Goal: Use online tool/utility: Utilize a website feature to perform a specific function

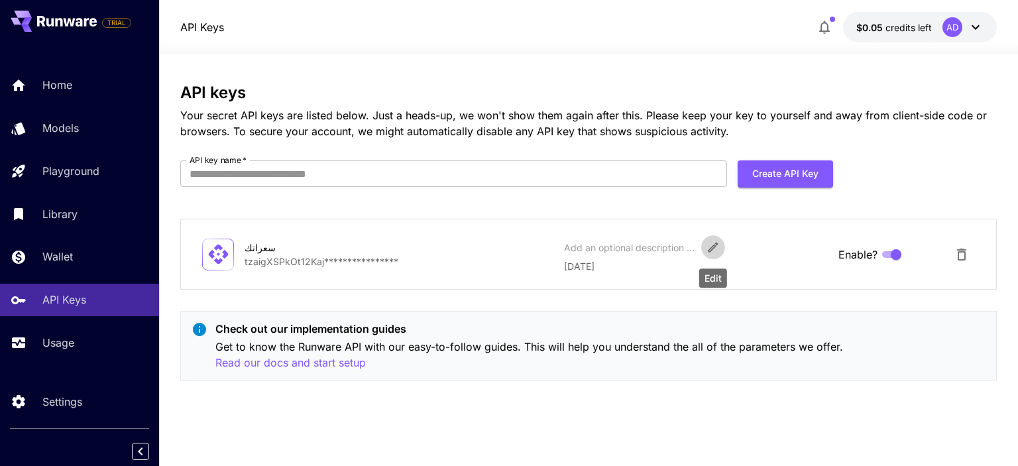
click at [708, 250] on icon "Edit" at bounding box center [713, 248] width 10 height 10
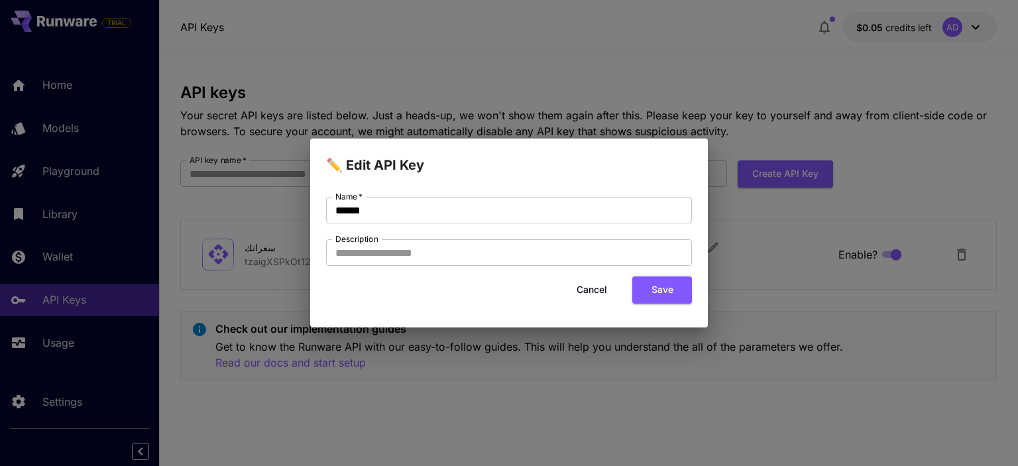
click at [814, 307] on div "✏️ Edit API Key Name   * ****** Name   * Description Description Cancel Save" at bounding box center [509, 233] width 1018 height 466
click at [587, 293] on button "Cancel" at bounding box center [592, 289] width 60 height 27
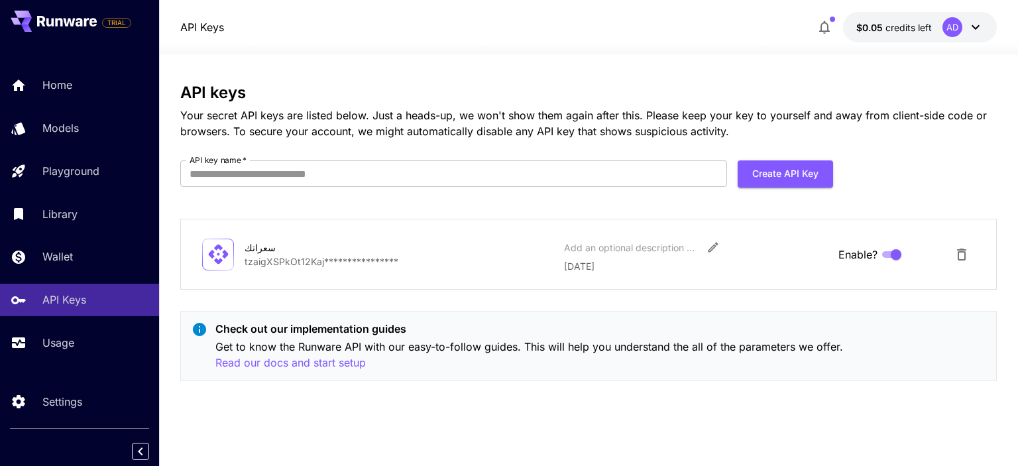
click at [257, 259] on p "**********" at bounding box center [399, 262] width 309 height 14
click at [375, 270] on div "**********" at bounding box center [588, 254] width 772 height 38
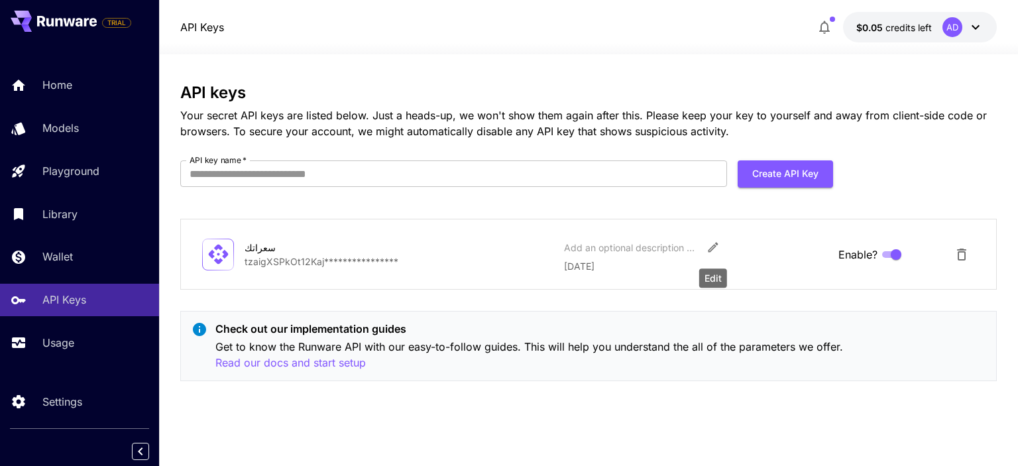
click at [713, 241] on icon "Edit" at bounding box center [713, 247] width 13 height 13
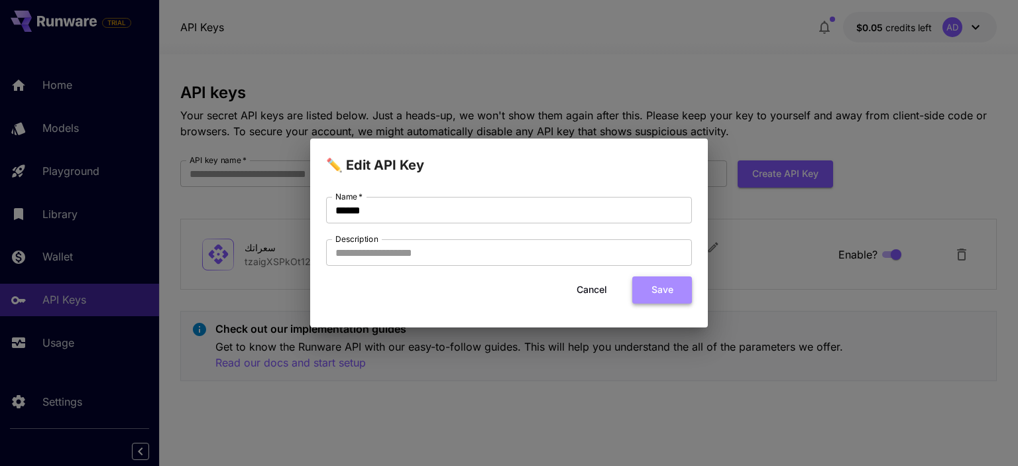
click at [654, 294] on button "Save" at bounding box center [662, 289] width 60 height 27
click at [597, 293] on button "Cancel" at bounding box center [592, 289] width 60 height 27
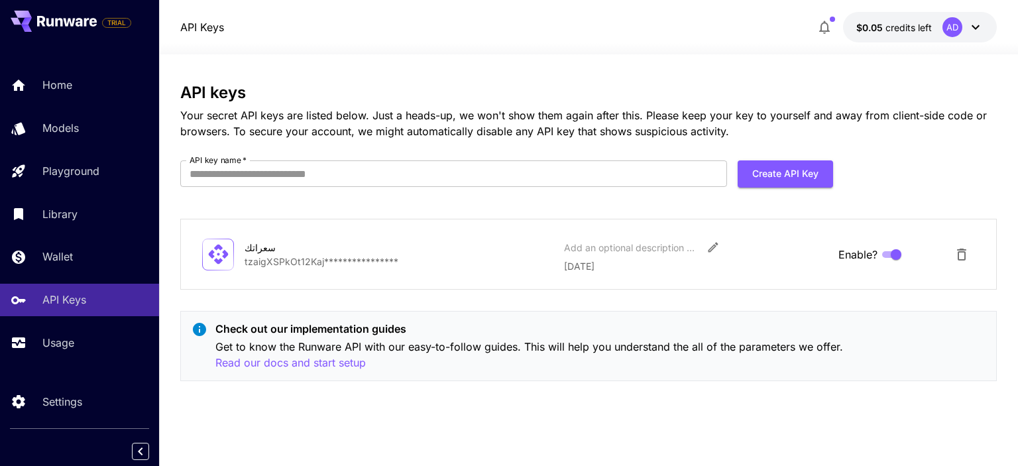
click at [209, 248] on icon at bounding box center [218, 254] width 23 height 23
click at [247, 249] on div "سعراتك" at bounding box center [311, 248] width 133 height 14
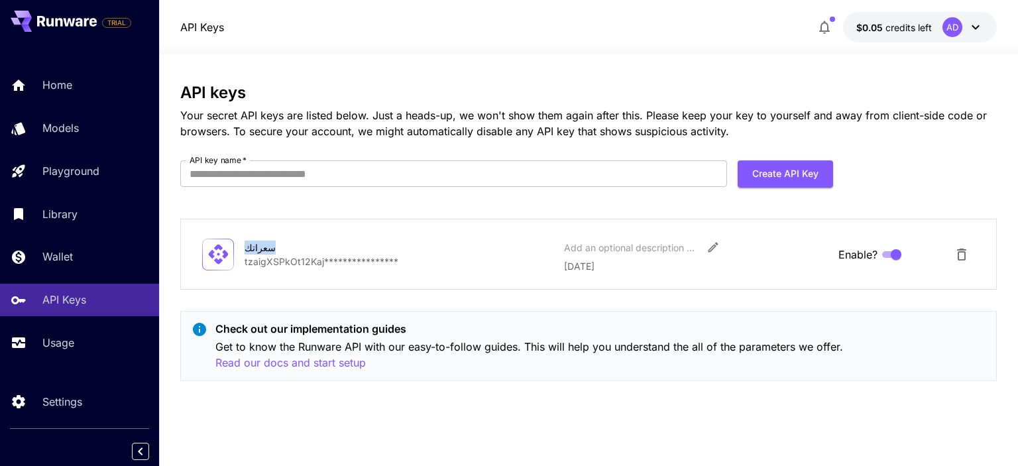
click at [247, 249] on div "سعراتك" at bounding box center [311, 248] width 133 height 14
click at [250, 260] on p "**********" at bounding box center [399, 262] width 309 height 14
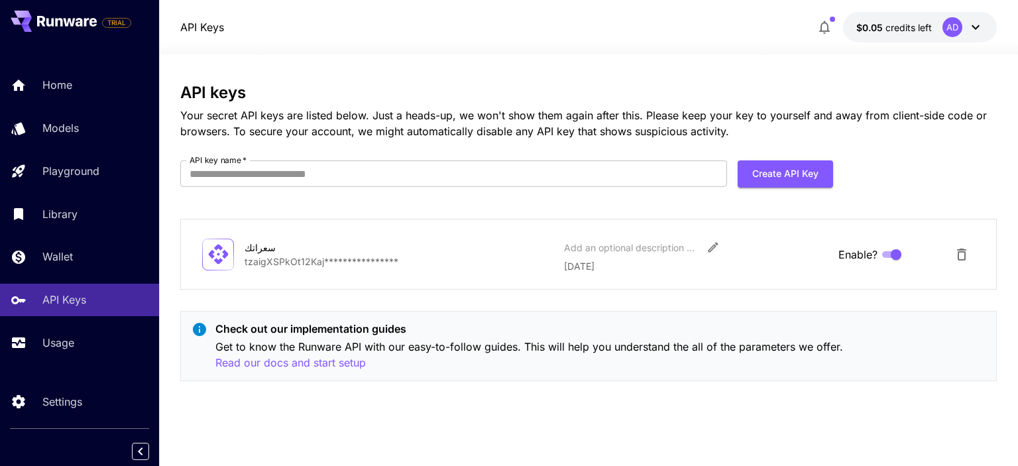
click at [202, 258] on div at bounding box center [218, 255] width 32 height 32
click at [330, 274] on div "**********" at bounding box center [588, 254] width 816 height 71
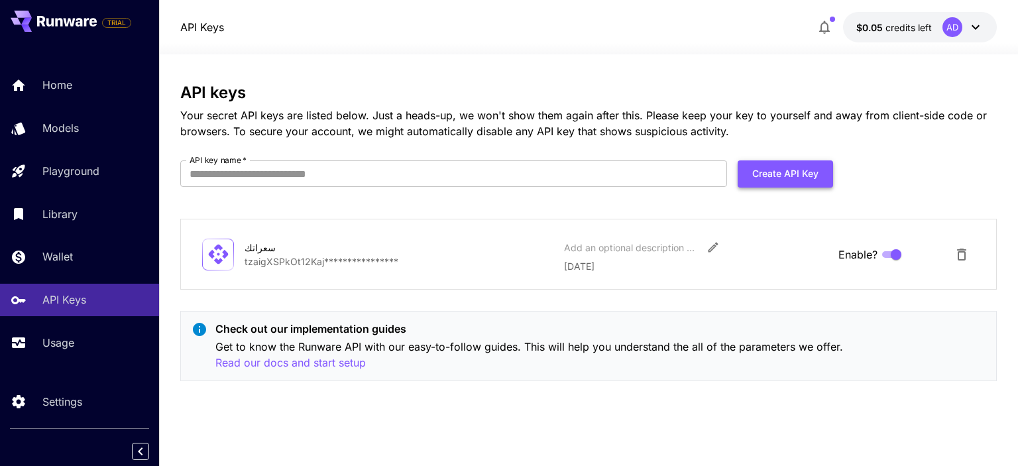
click at [774, 175] on button "Create API Key" at bounding box center [785, 173] width 95 height 27
click at [633, 178] on input "API key name   *" at bounding box center [453, 173] width 547 height 27
type input "********"
click at [738, 178] on button "Create API Key" at bounding box center [785, 173] width 95 height 27
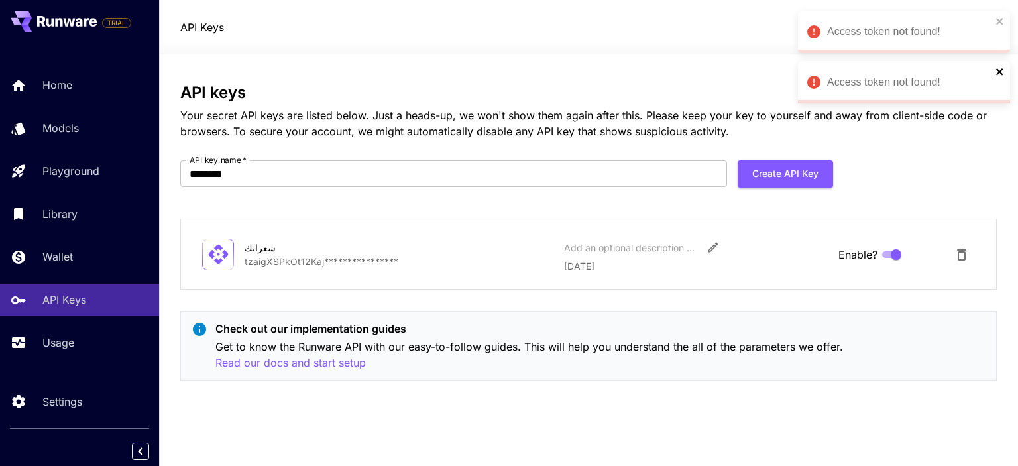
click at [1004, 72] on icon "close" at bounding box center [1000, 71] width 9 height 11
click at [1000, 27] on div "Access token not found!" at bounding box center [904, 32] width 212 height 42
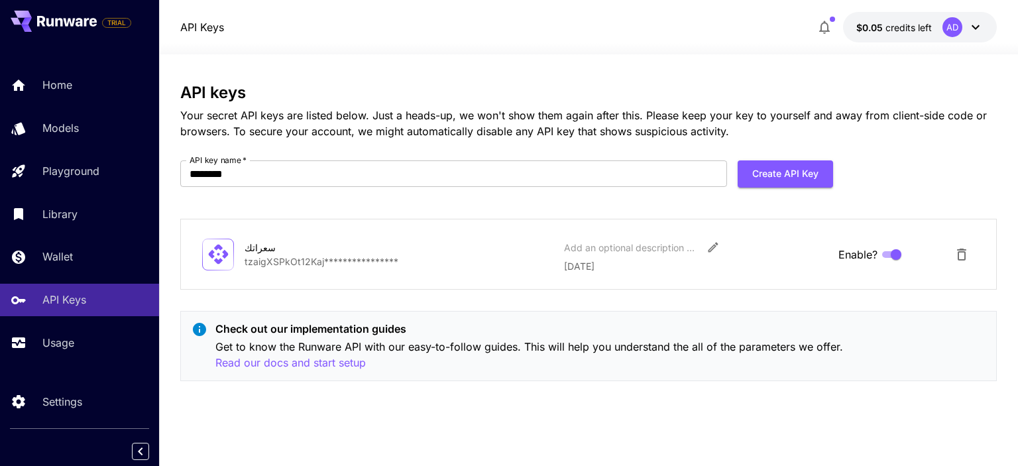
click at [618, 261] on p "[DATE]" at bounding box center [695, 266] width 263 height 14
click at [577, 250] on div "Add an optional description or comment" at bounding box center [630, 248] width 133 height 14
click at [611, 243] on div "Add an optional description or comment" at bounding box center [630, 248] width 133 height 14
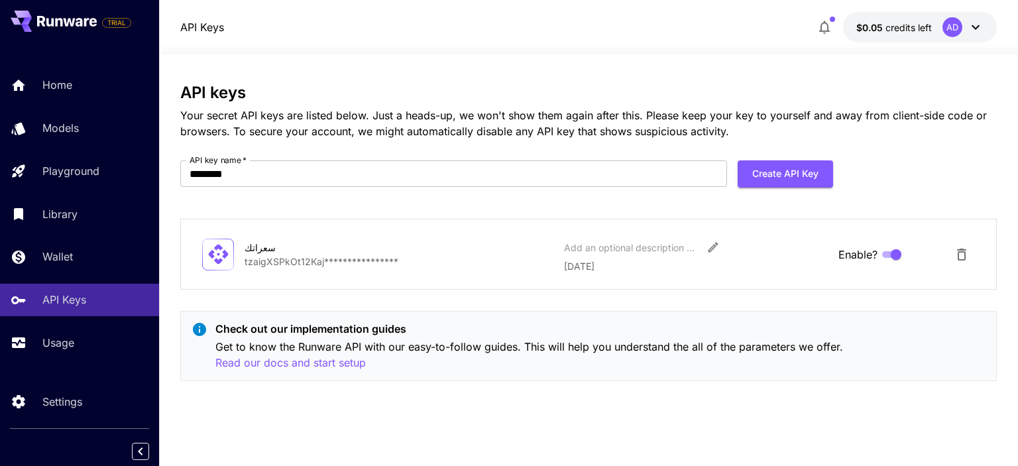
click at [379, 232] on div "**********" at bounding box center [588, 254] width 816 height 71
click at [378, 231] on div "**********" at bounding box center [588, 254] width 816 height 71
click at [994, 21] on div "Access token not found!" at bounding box center [899, 32] width 192 height 24
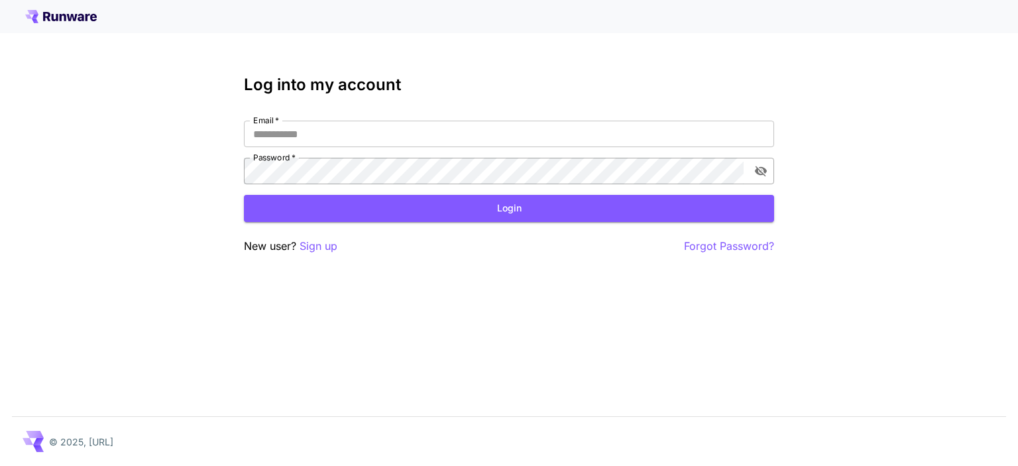
type input "**********"
click at [750, 168] on button "toggle password visibility" at bounding box center [761, 171] width 24 height 24
click at [530, 211] on button "Login" at bounding box center [509, 208] width 530 height 27
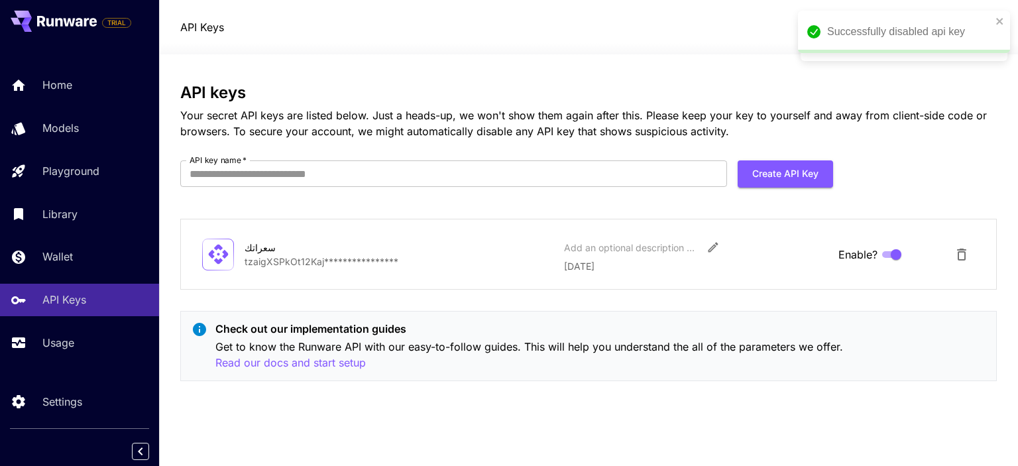
click at [471, 158] on div "**********" at bounding box center [588, 238] width 816 height 308
click at [469, 168] on input "API key name   *" at bounding box center [453, 173] width 547 height 27
type input "********"
click at [771, 169] on button "Create API Key" at bounding box center [785, 173] width 95 height 27
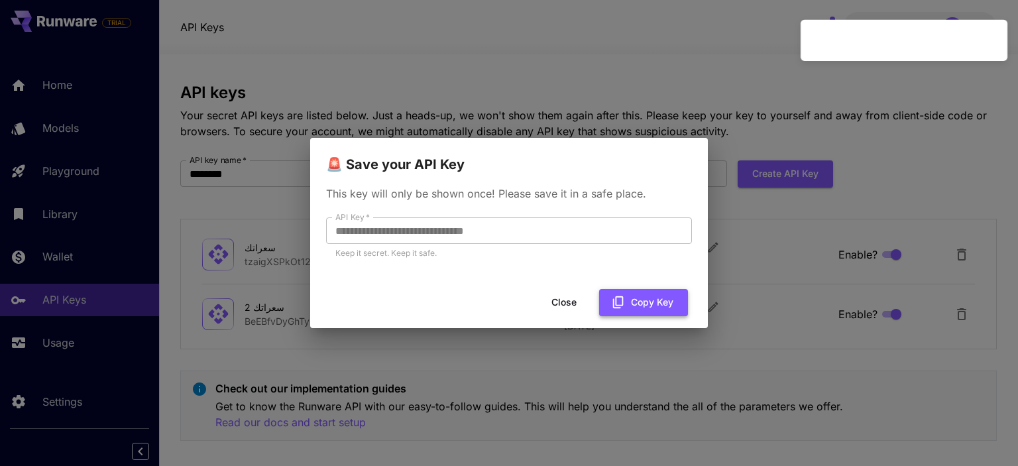
click at [636, 300] on button "Copy Key" at bounding box center [643, 302] width 89 height 27
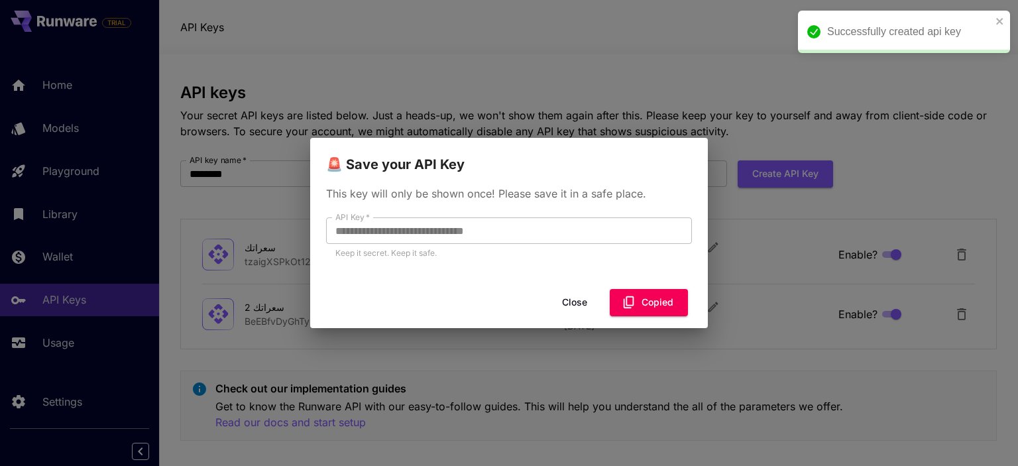
click at [577, 303] on button "Close" at bounding box center [575, 302] width 60 height 27
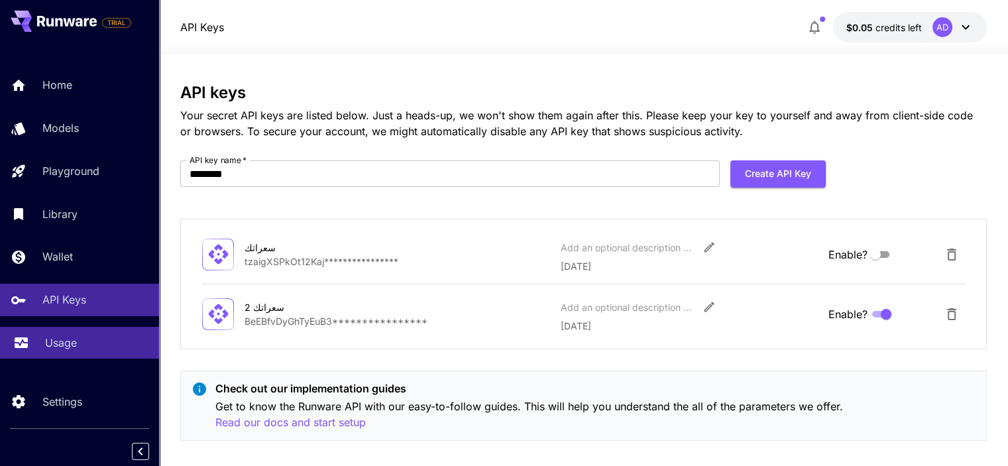
click at [88, 347] on div "Usage" at bounding box center [96, 343] width 103 height 16
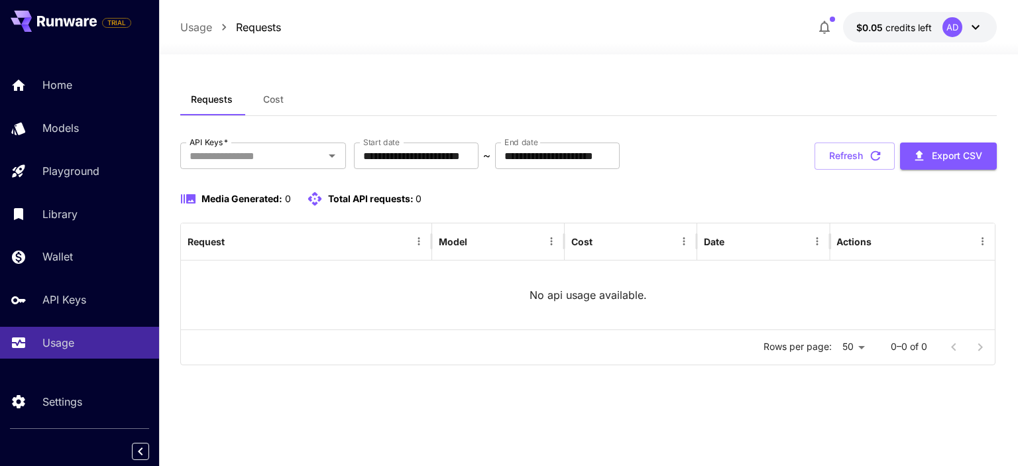
click at [268, 100] on span "Cost" at bounding box center [273, 99] width 21 height 12
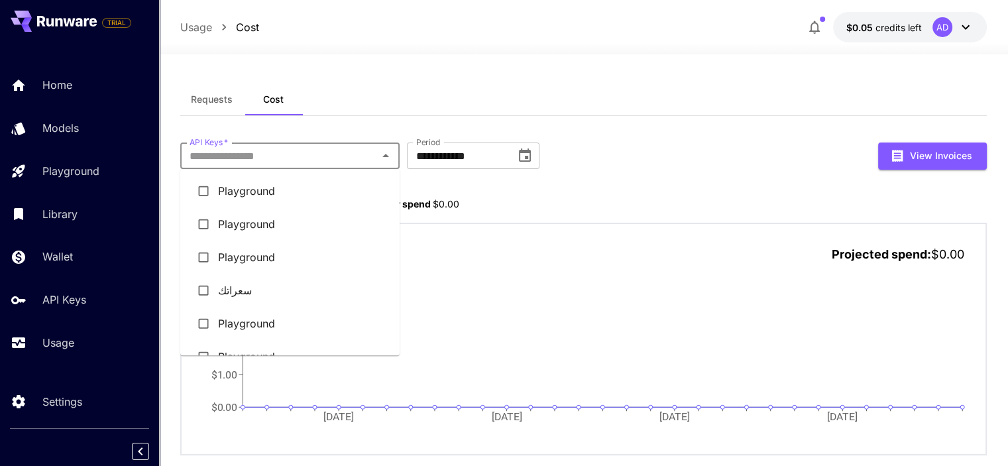
click at [281, 160] on input "API Keys   *" at bounding box center [279, 155] width 190 height 19
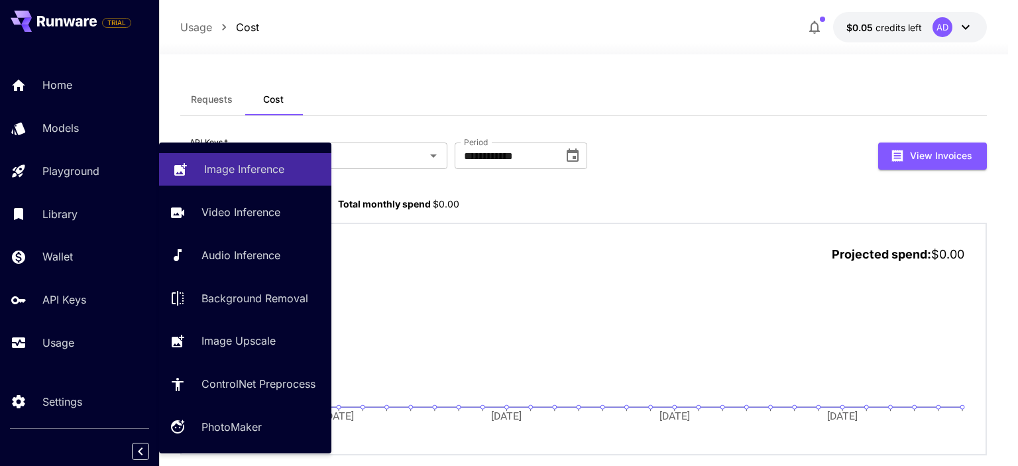
click at [270, 172] on p "Image Inference" at bounding box center [244, 169] width 80 height 16
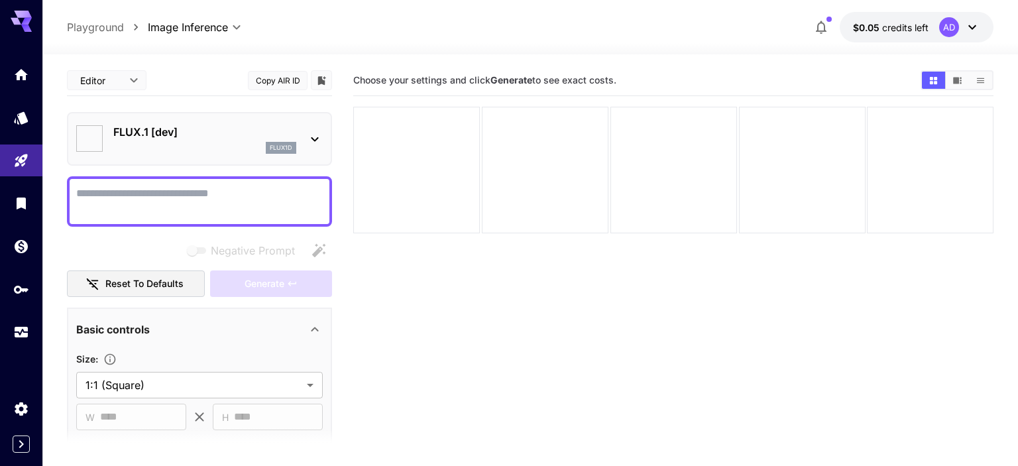
type input "**********"
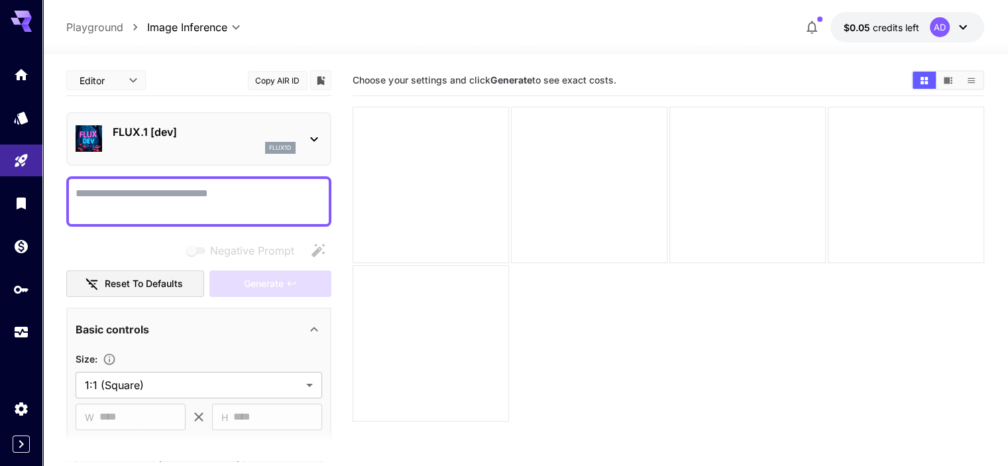
click at [318, 132] on icon at bounding box center [314, 139] width 16 height 16
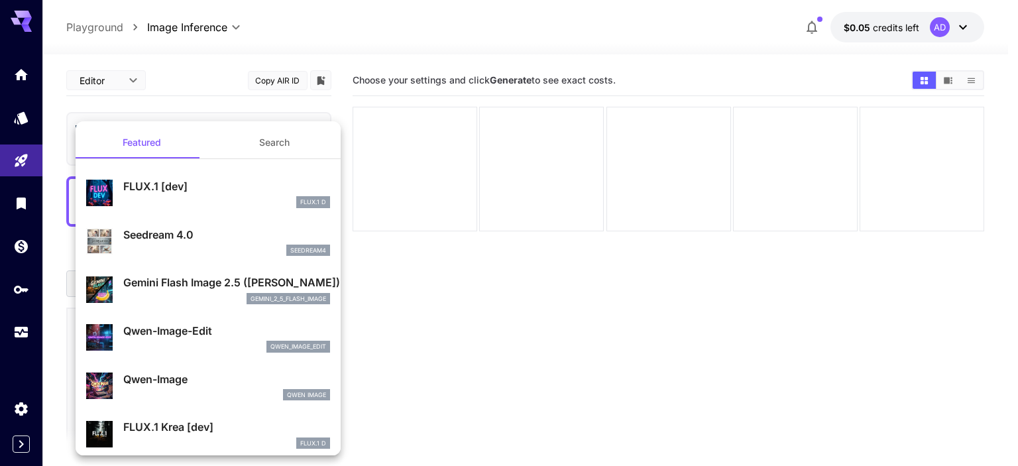
click at [427, 280] on div at bounding box center [509, 233] width 1018 height 466
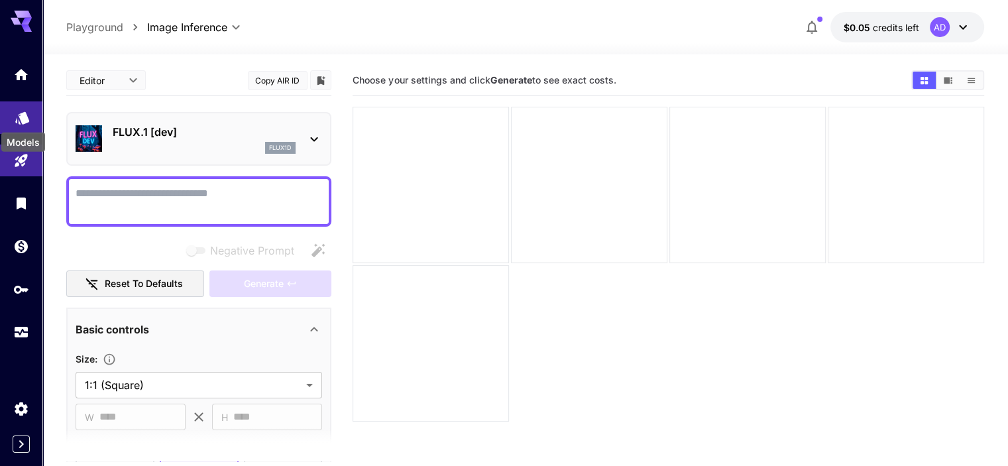
click at [19, 119] on icon "Models" at bounding box center [23, 113] width 16 height 16
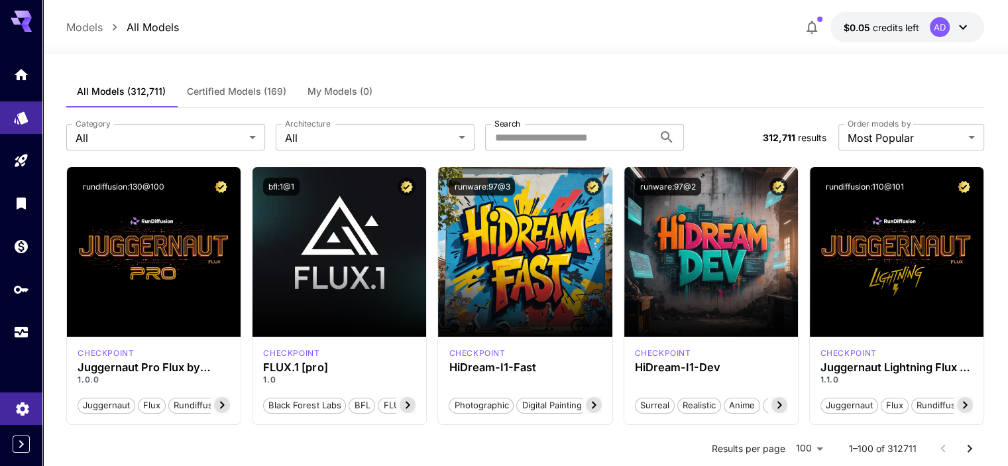
click at [15, 407] on icon "Settings" at bounding box center [23, 405] width 16 height 16
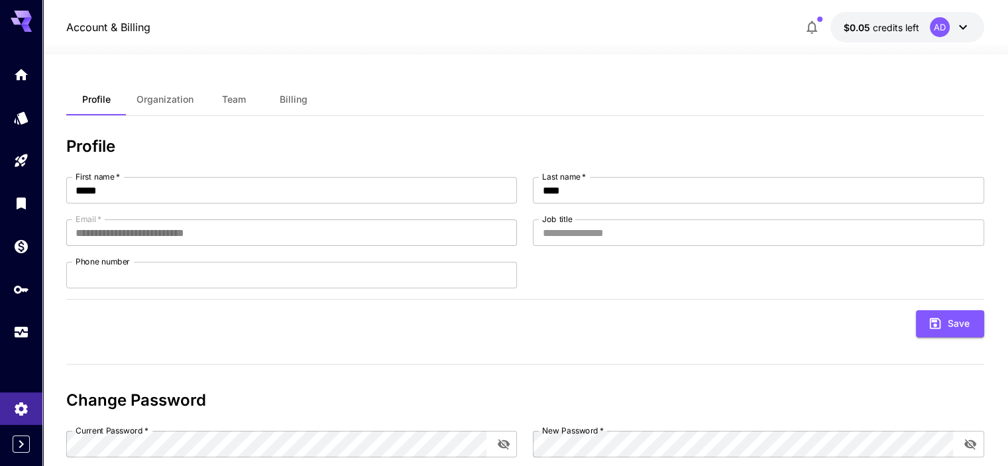
click at [172, 102] on span "Organization" at bounding box center [165, 99] width 57 height 12
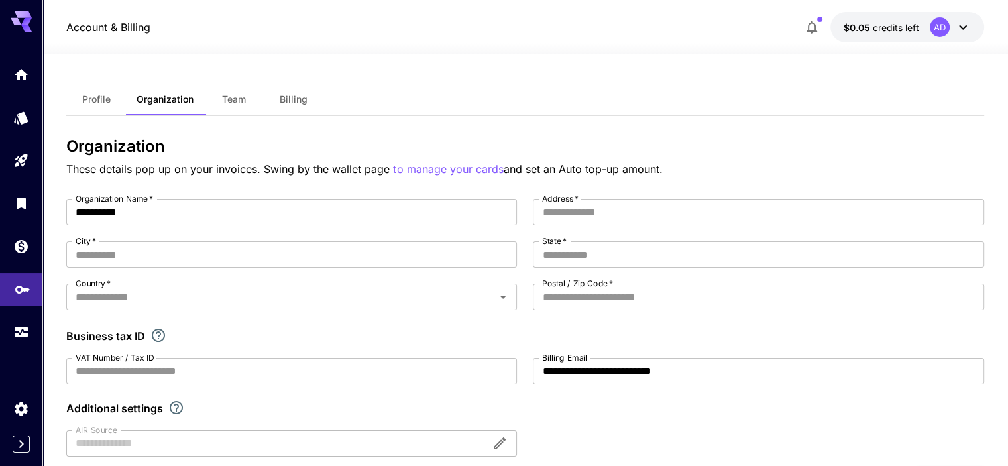
click at [13, 298] on link at bounding box center [21, 289] width 42 height 32
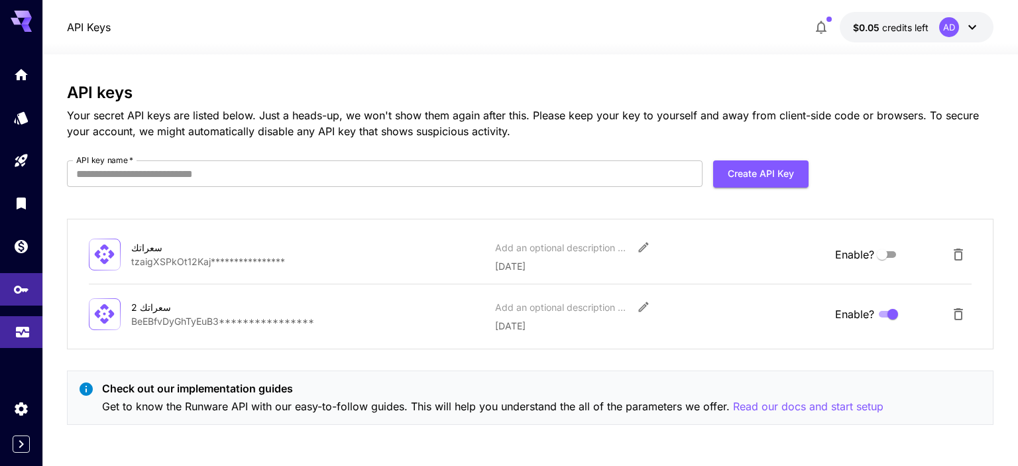
click at [35, 339] on link at bounding box center [21, 332] width 42 height 32
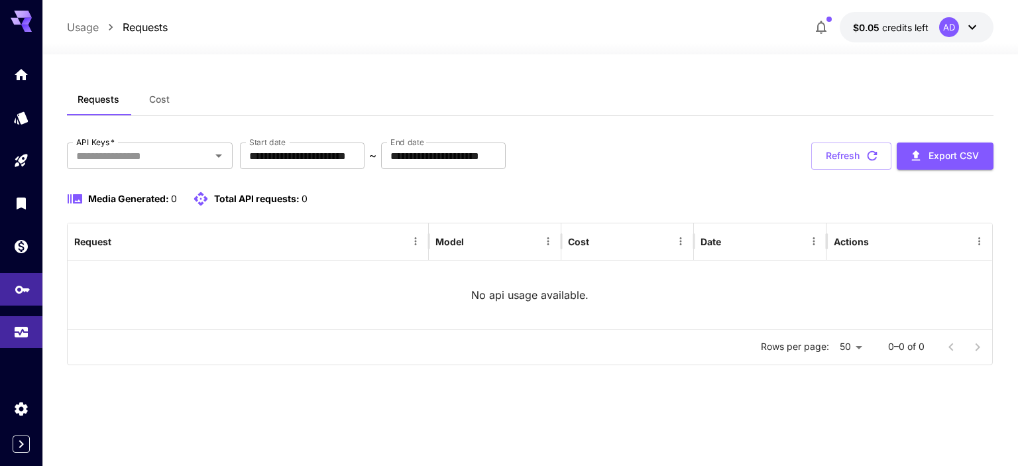
click at [32, 288] on link at bounding box center [21, 289] width 42 height 32
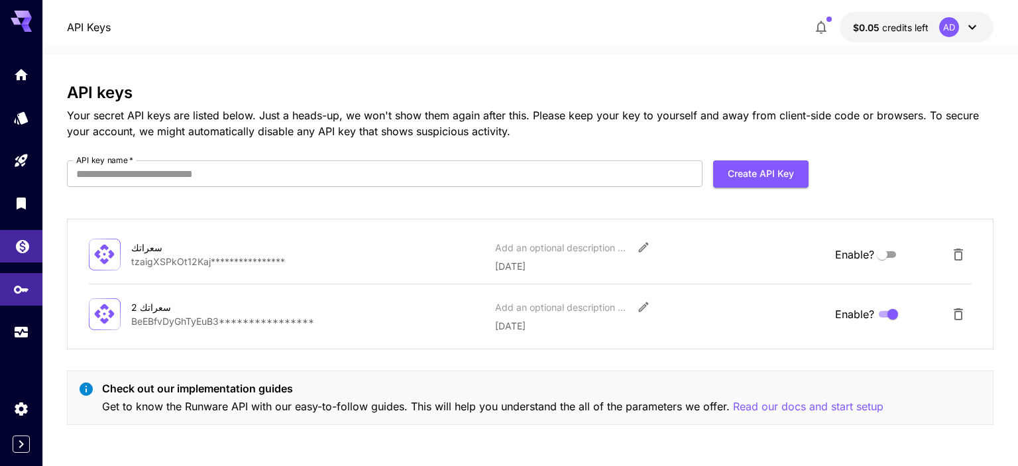
click at [30, 254] on link at bounding box center [21, 246] width 42 height 32
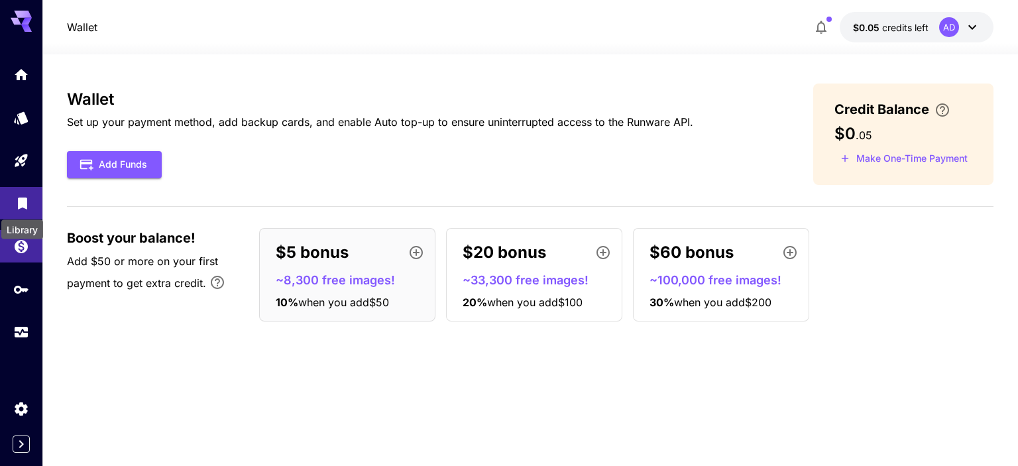
click at [25, 200] on icon "Library" at bounding box center [22, 200] width 9 height 12
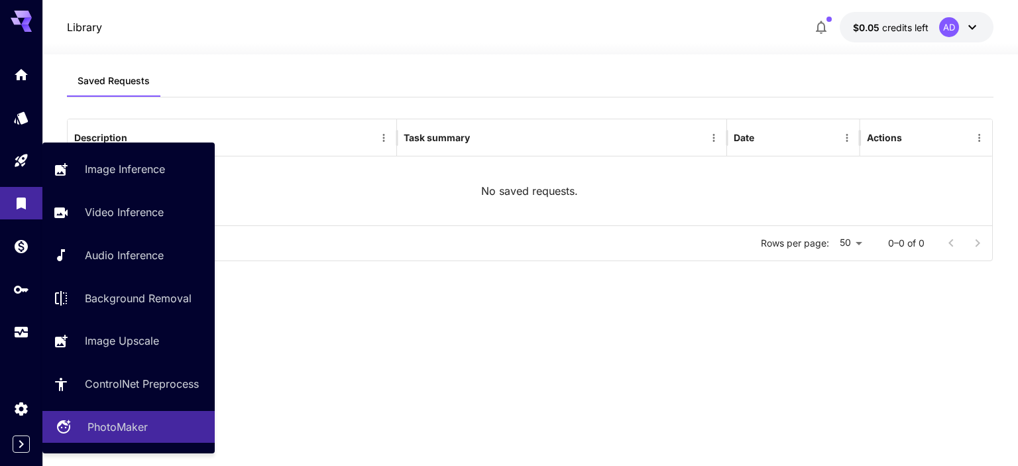
click at [92, 435] on p "PhotoMaker" at bounding box center [117, 427] width 60 height 16
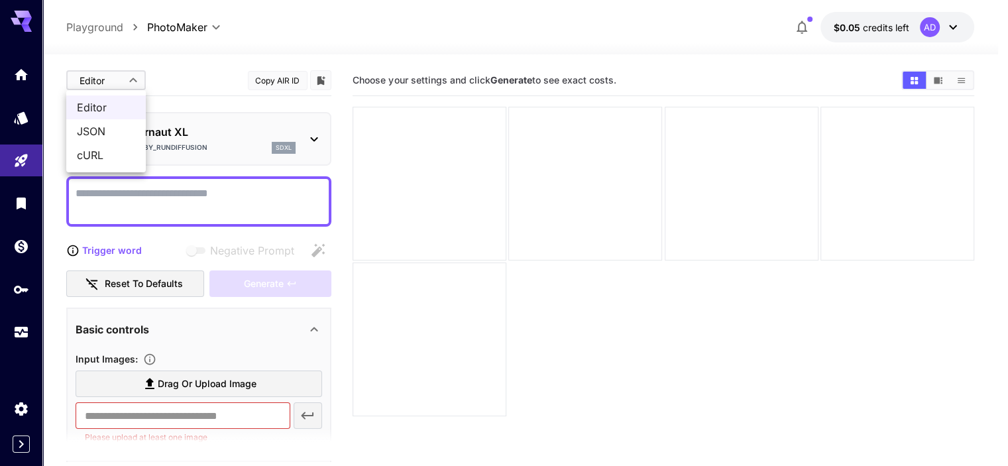
click at [132, 74] on body "**********" at bounding box center [504, 285] width 1008 height 571
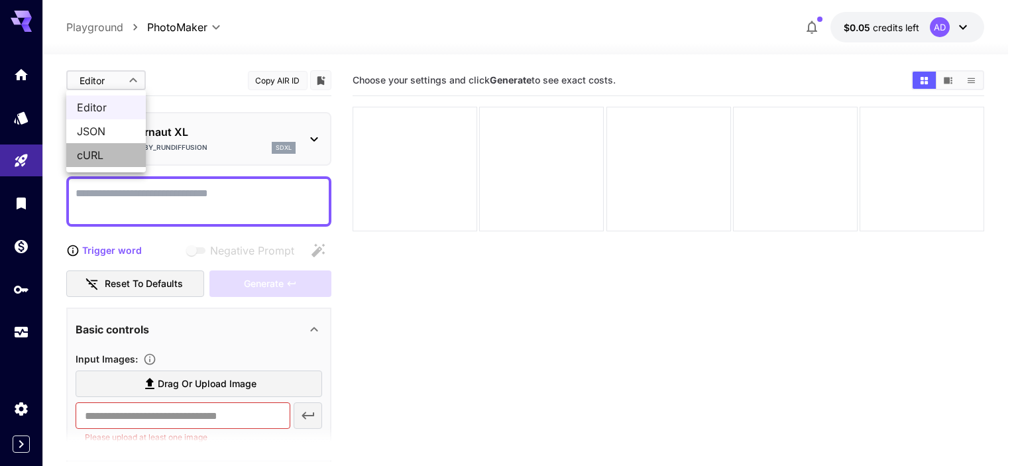
click at [94, 162] on span "cURL" at bounding box center [106, 155] width 58 height 16
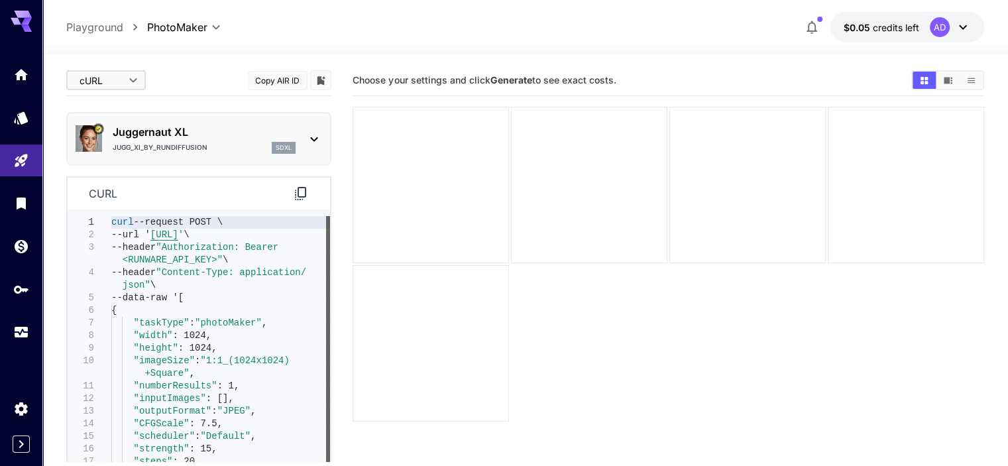
click at [330, 216] on div at bounding box center [328, 350] width 4 height 268
click at [141, 75] on body "**********" at bounding box center [504, 285] width 1008 height 571
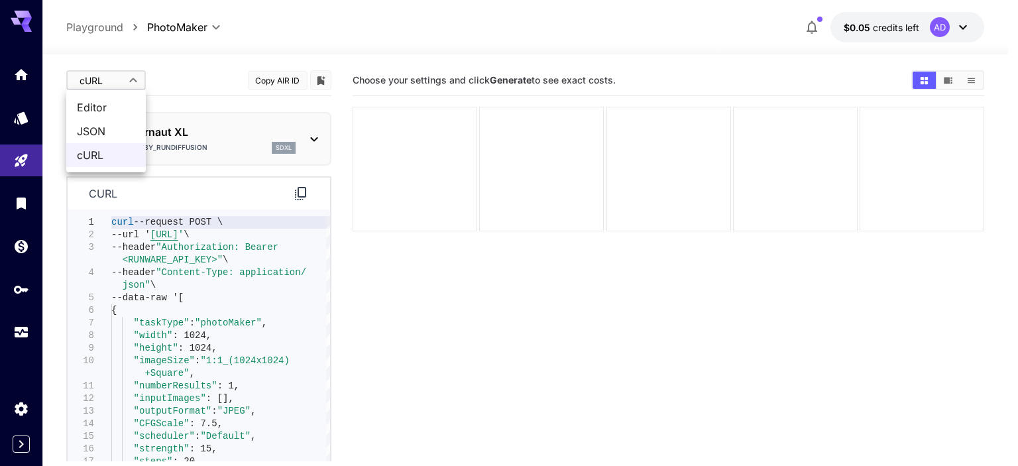
click at [131, 112] on span "Editor" at bounding box center [106, 107] width 58 height 16
type input "****"
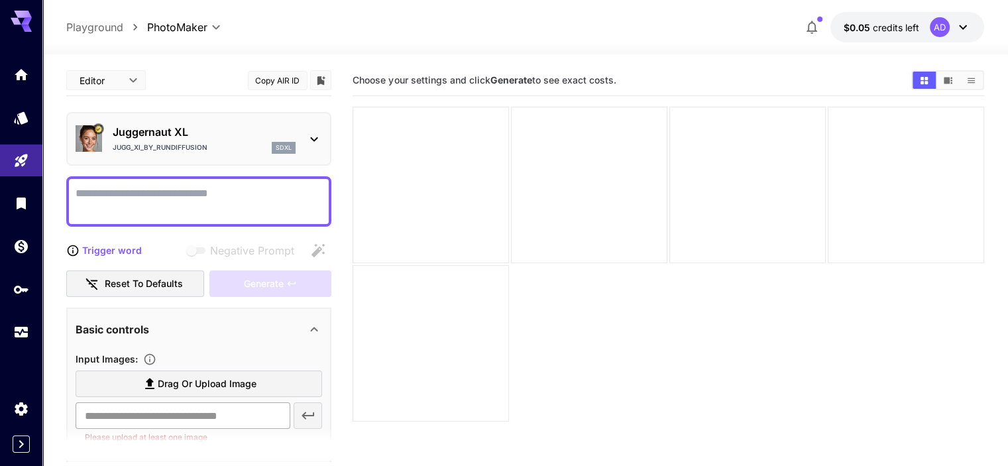
click at [182, 408] on input "text" at bounding box center [183, 415] width 214 height 27
click at [34, 193] on link at bounding box center [21, 203] width 42 height 32
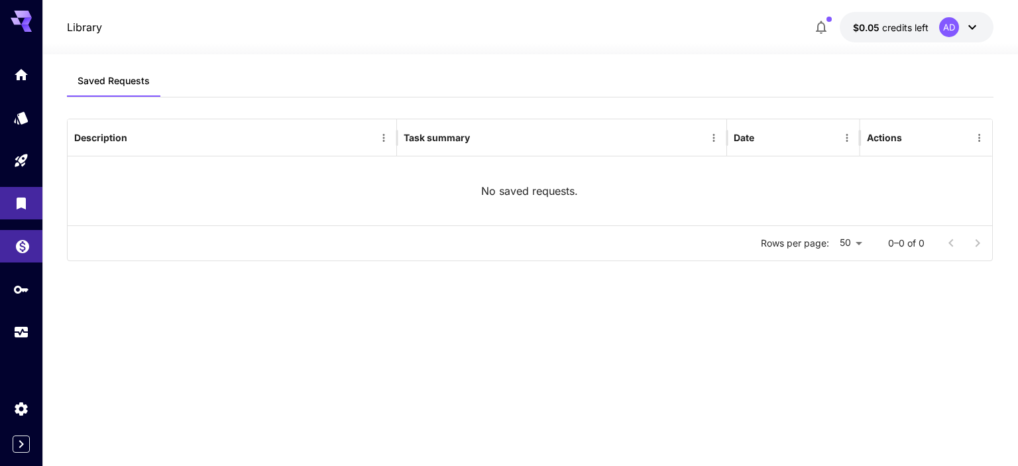
click at [39, 241] on link at bounding box center [21, 246] width 42 height 32
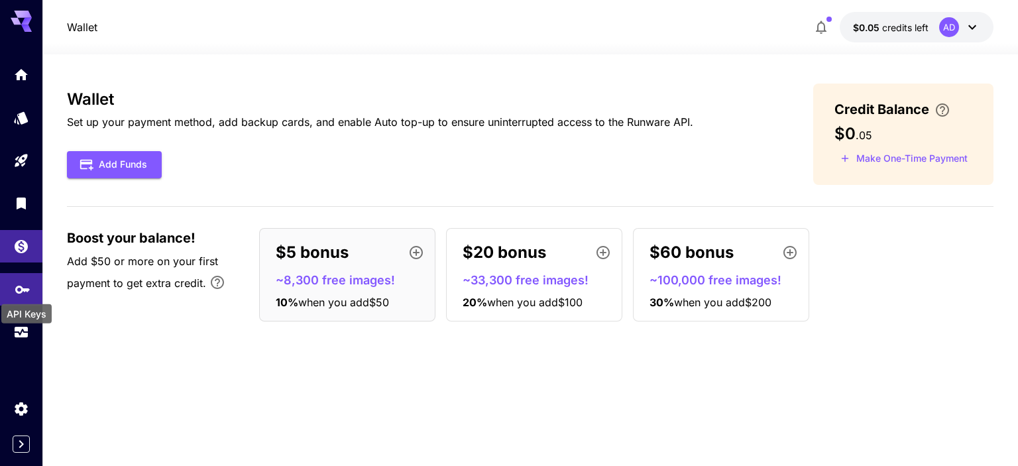
click at [28, 293] on icon "API Keys" at bounding box center [23, 285] width 16 height 16
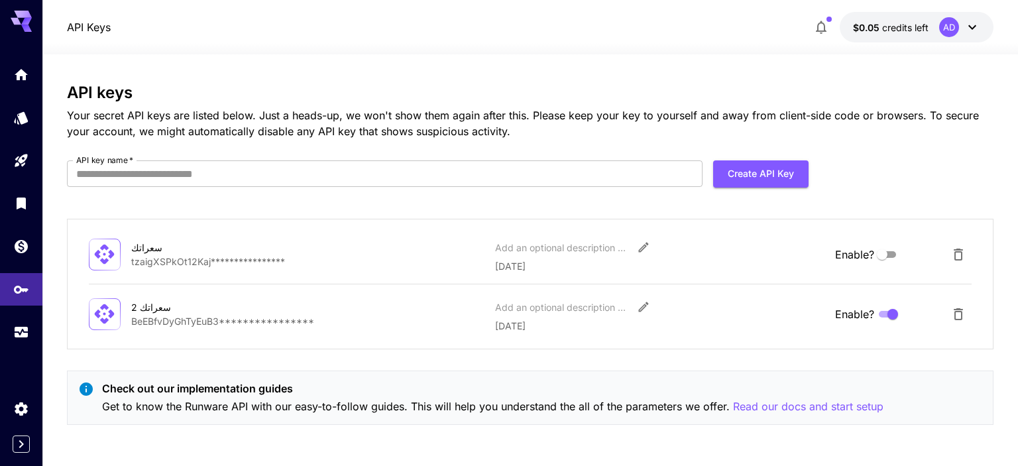
click at [113, 303] on icon at bounding box center [104, 313] width 23 height 23
drag, startPoint x: 113, startPoint y: 304, endPoint x: 586, endPoint y: 297, distance: 473.3
click at [563, 294] on div "**********" at bounding box center [530, 284] width 927 height 131
click at [642, 303] on icon "Edit" at bounding box center [643, 306] width 13 height 13
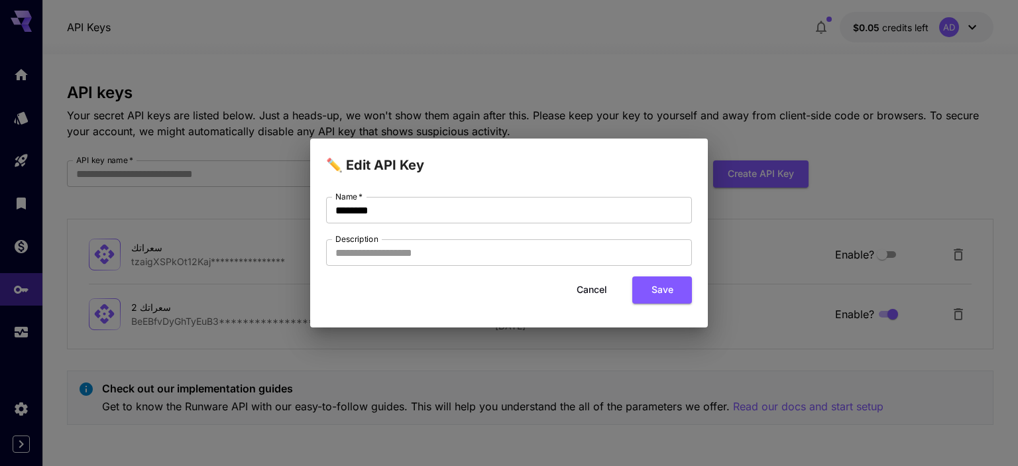
click at [494, 368] on div "✏️ Edit API Key Name   * ******** Name   * Description Description Cancel Save" at bounding box center [509, 233] width 1018 height 466
click at [593, 286] on button "Cancel" at bounding box center [592, 289] width 60 height 27
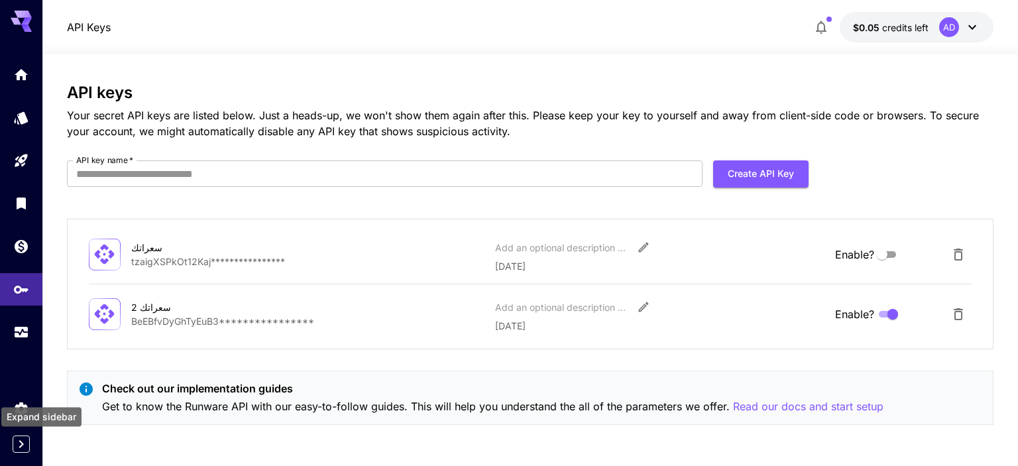
click at [23, 450] on icon "Expand sidebar" at bounding box center [21, 444] width 16 height 16
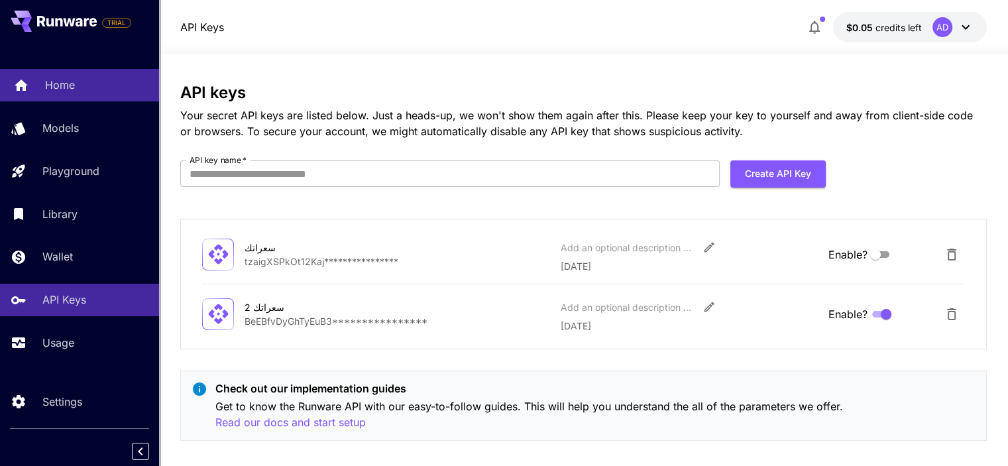
click at [59, 76] on link "Home" at bounding box center [79, 85] width 159 height 32
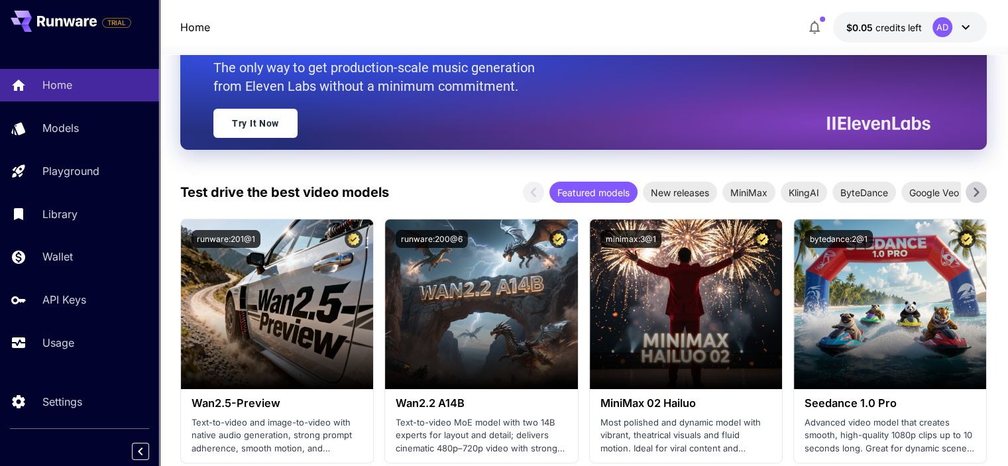
scroll to position [182, 0]
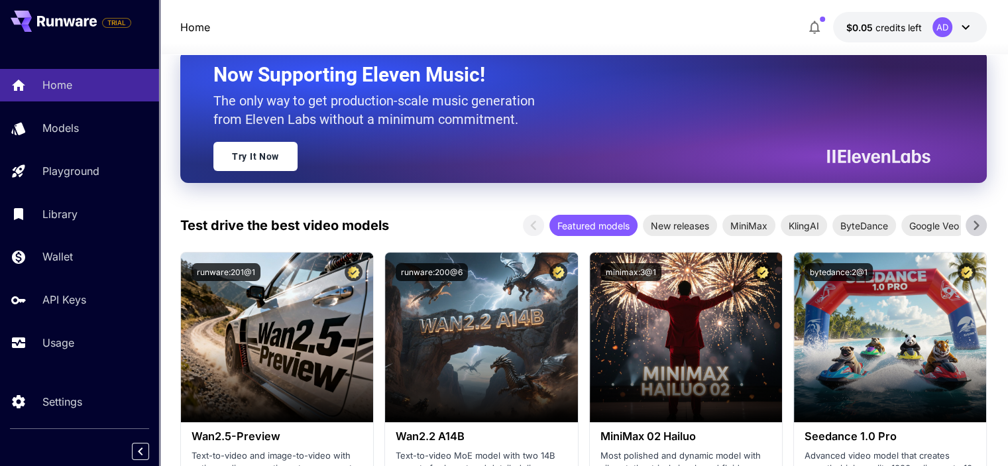
click at [50, 19] on icon at bounding box center [67, 21] width 60 height 11
click at [806, 18] on button "button" at bounding box center [814, 27] width 27 height 27
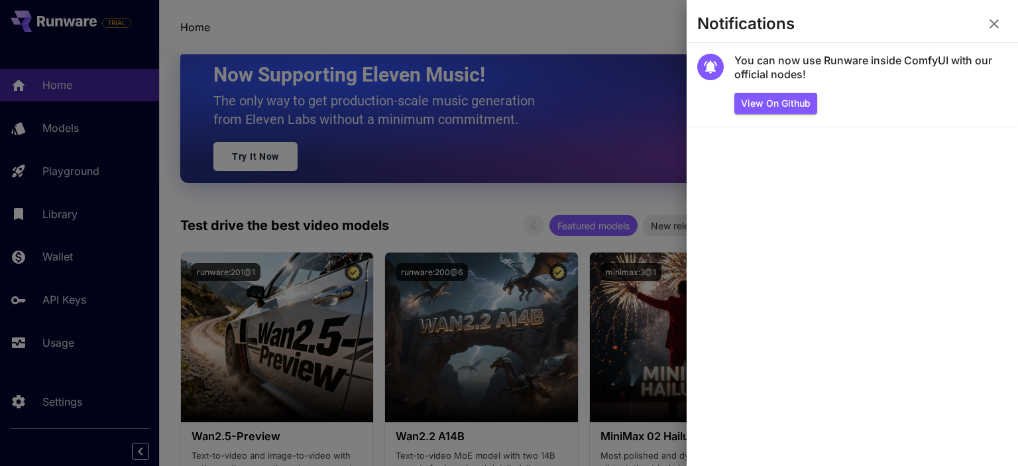
click at [983, 15] on button "button" at bounding box center [994, 24] width 27 height 27
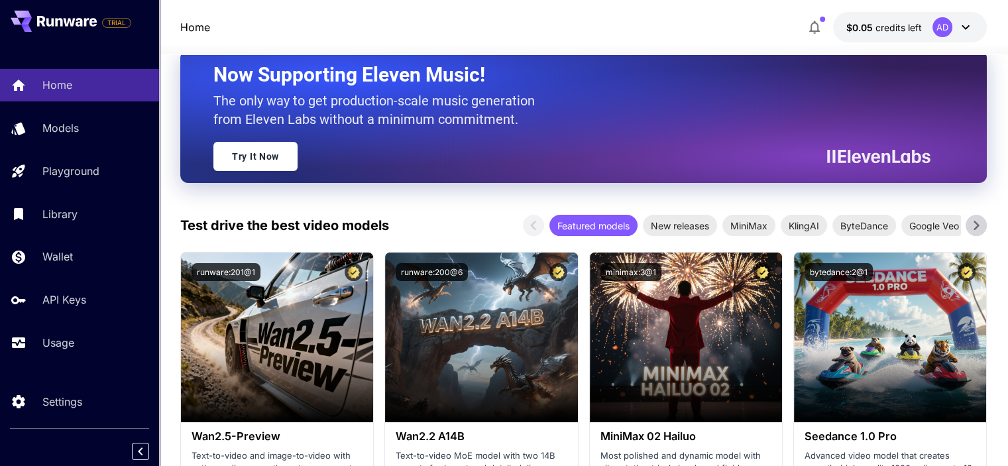
click at [971, 29] on icon at bounding box center [966, 27] width 16 height 16
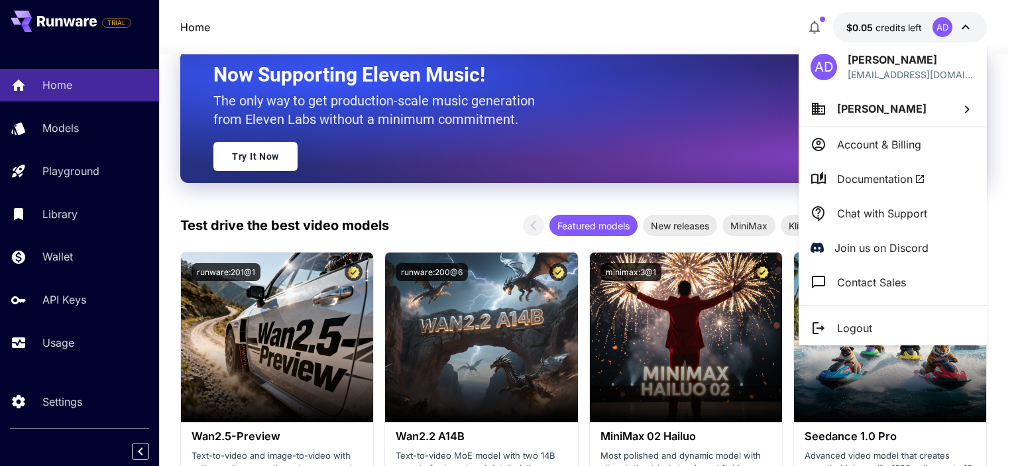
click at [156, 156] on div at bounding box center [509, 233] width 1018 height 466
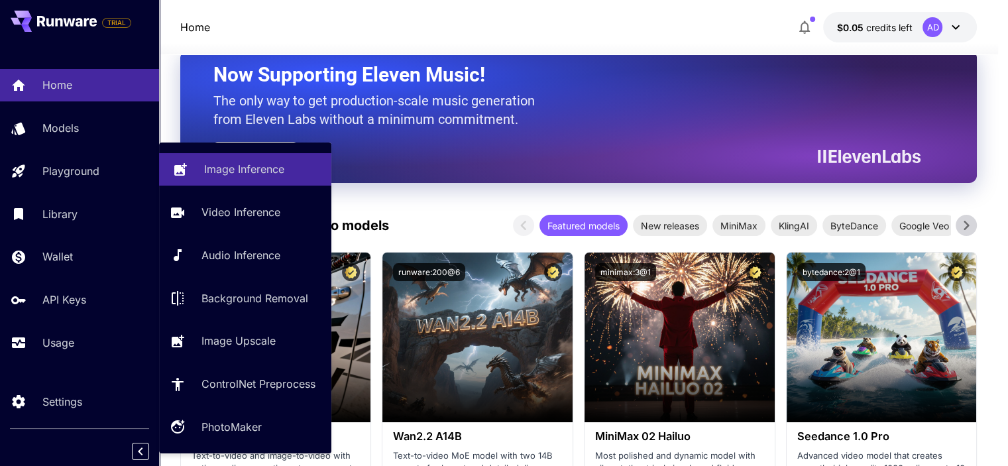
drag, startPoint x: 97, startPoint y: 174, endPoint x: 103, endPoint y: 181, distance: 8.5
click at [97, 175] on p "Playground" at bounding box center [70, 171] width 57 height 16
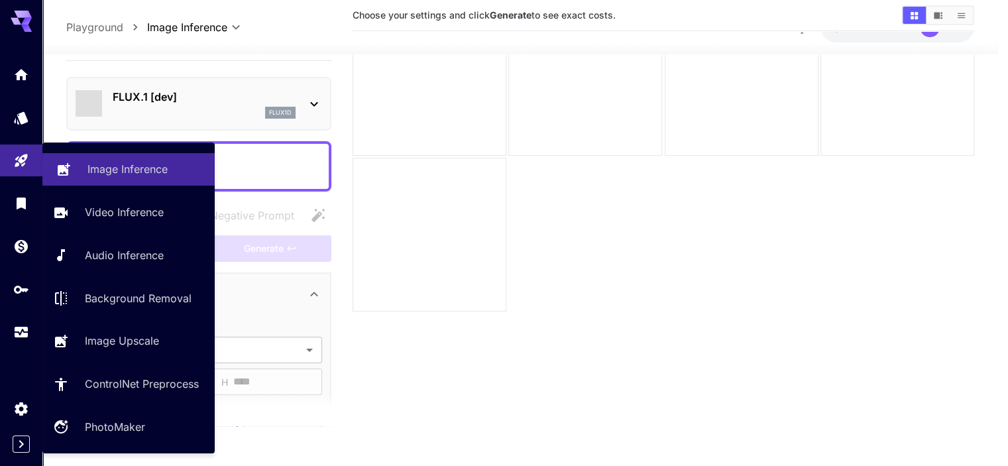
scroll to position [105, 0]
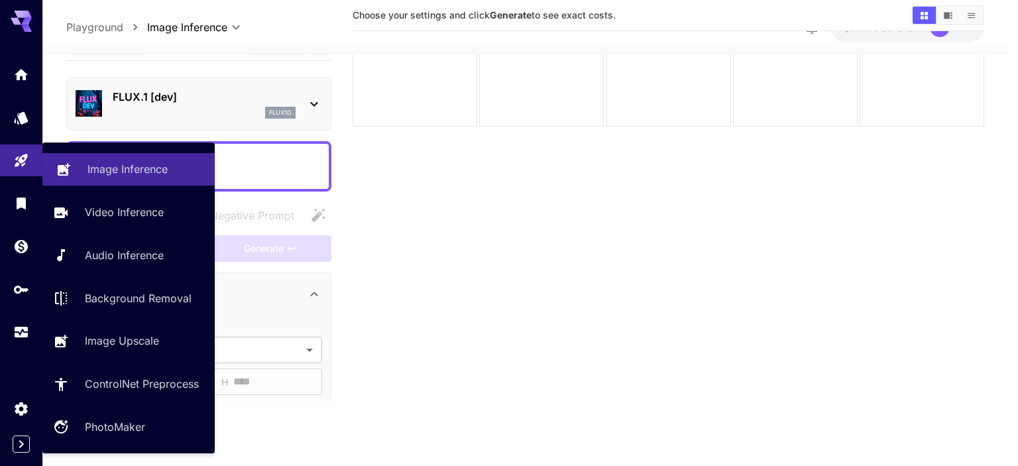
click at [103, 184] on link "Image Inference" at bounding box center [128, 169] width 172 height 32
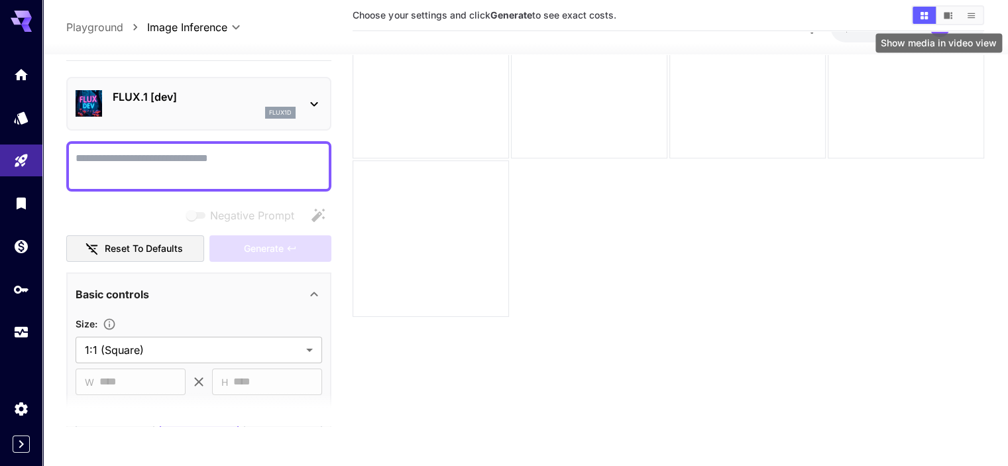
click at [947, 15] on icon "Show media in video view" at bounding box center [948, 15] width 9 height 7
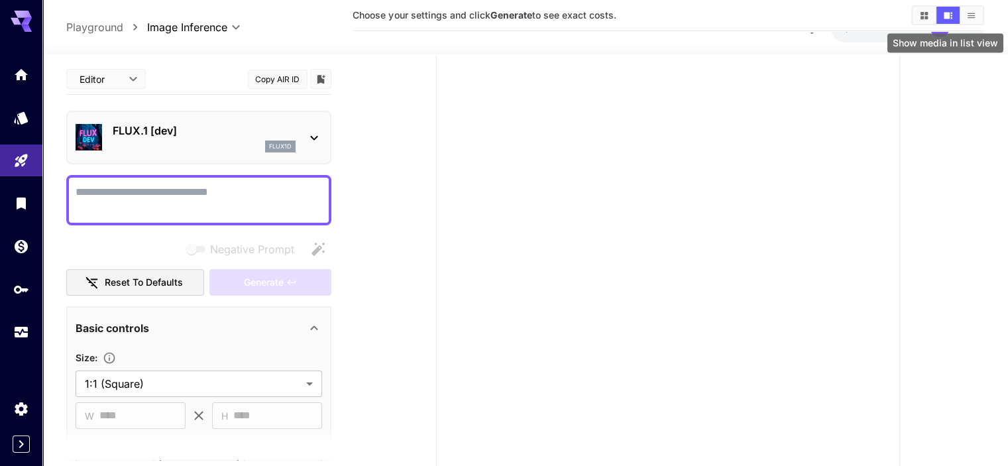
click at [976, 21] on button "Show media in list view" at bounding box center [971, 15] width 23 height 17
click at [917, 17] on button "Show media in grid view" at bounding box center [924, 15] width 23 height 17
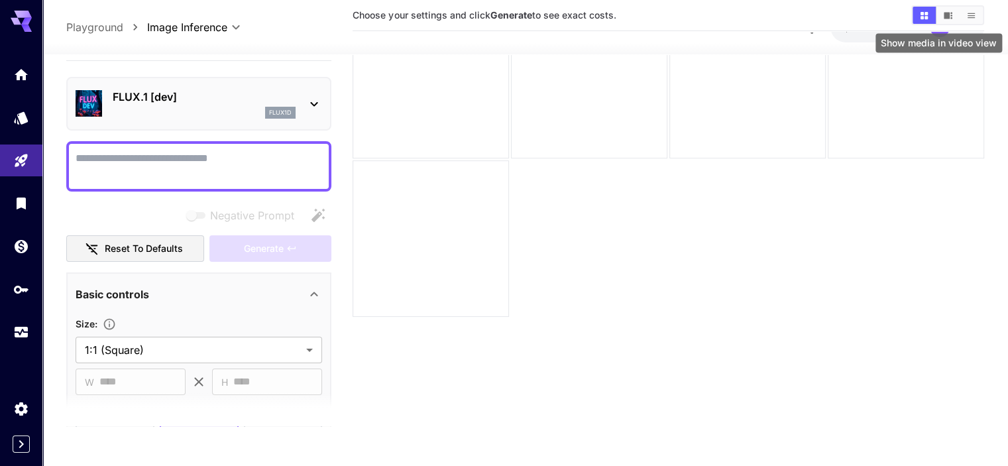
click at [952, 11] on icon "Show media in video view" at bounding box center [948, 16] width 10 height 10
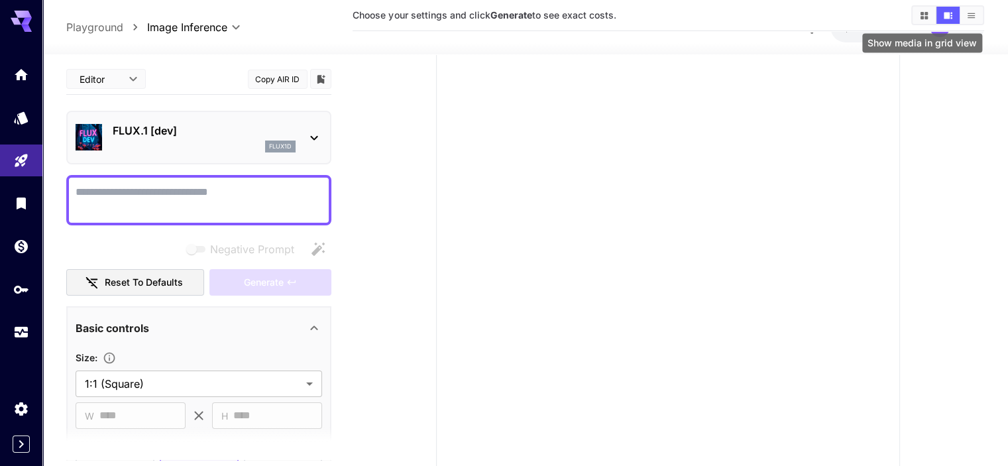
click at [925, 15] on icon "Show media in grid view" at bounding box center [924, 16] width 10 height 10
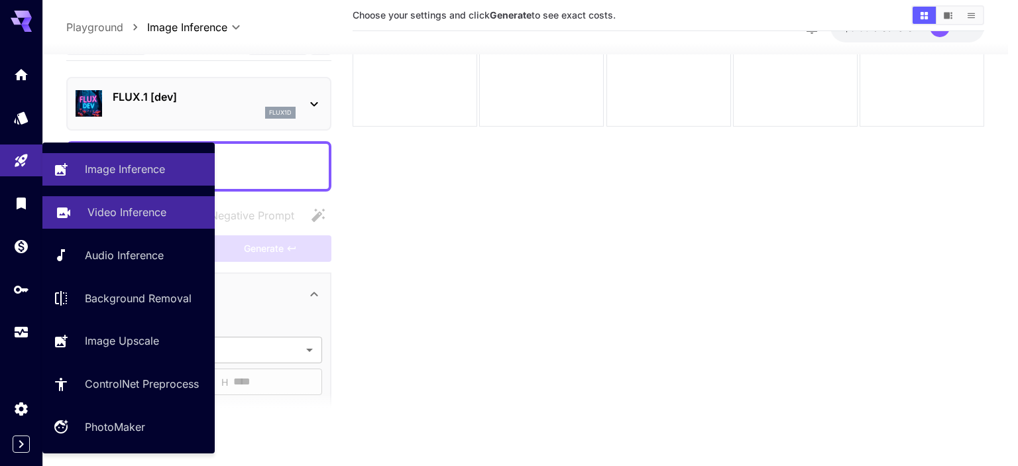
click at [23, 165] on link at bounding box center [21, 161] width 42 height 32
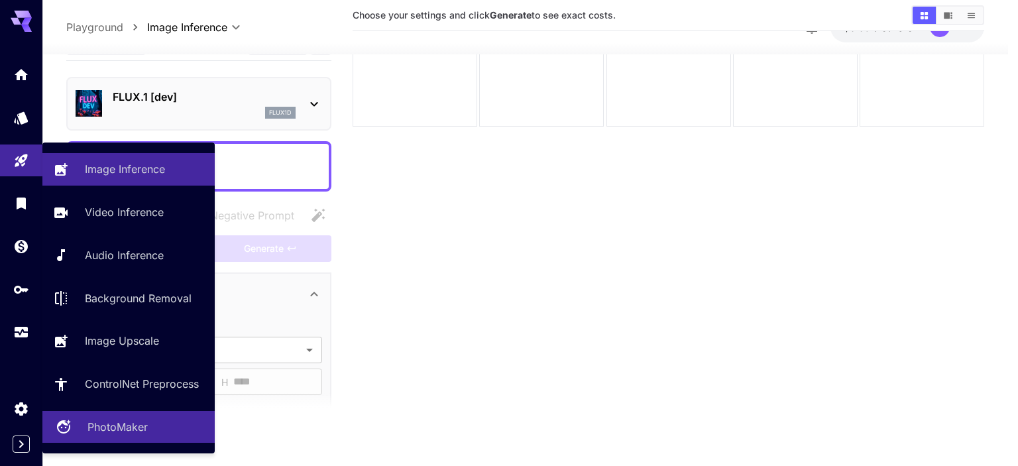
click at [132, 428] on p "PhotoMaker" at bounding box center [117, 427] width 60 height 16
type input "**********"
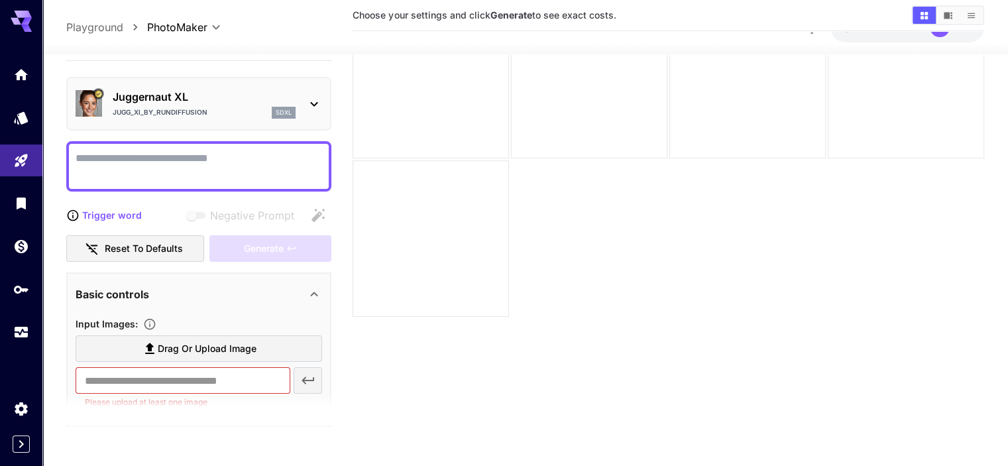
drag, startPoint x: 129, startPoint y: 424, endPoint x: 101, endPoint y: 433, distance: 29.8
click at [101, 433] on main "**********" at bounding box center [524, 198] width 917 height 477
click at [21, 207] on icon "Library" at bounding box center [23, 200] width 16 height 16
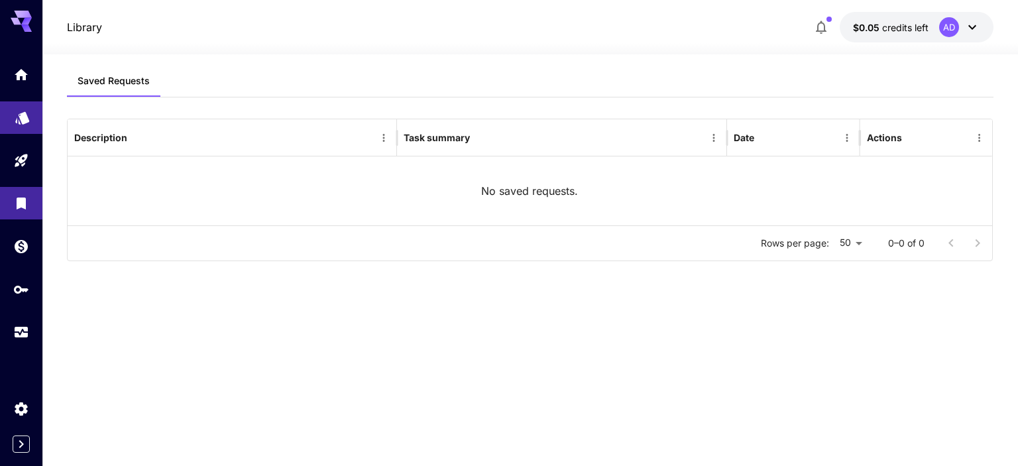
click at [34, 119] on link at bounding box center [21, 117] width 42 height 32
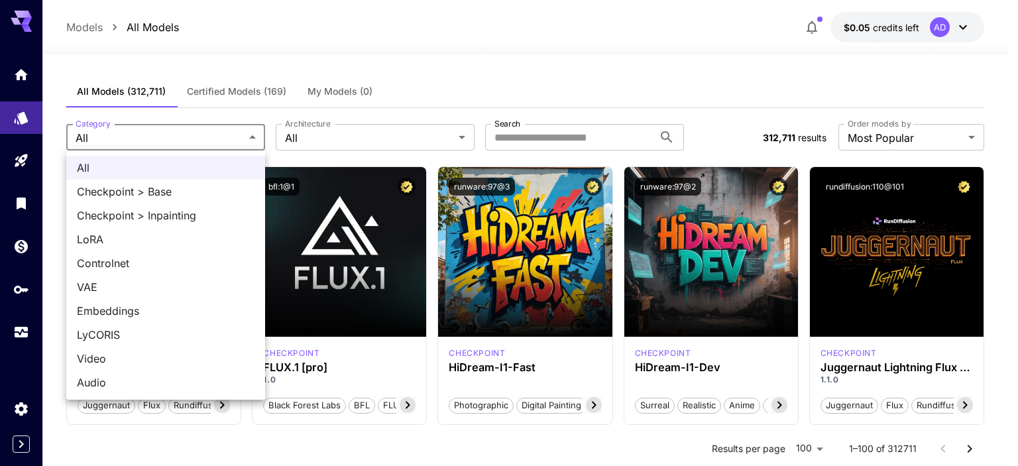
click at [114, 139] on div at bounding box center [509, 233] width 1018 height 466
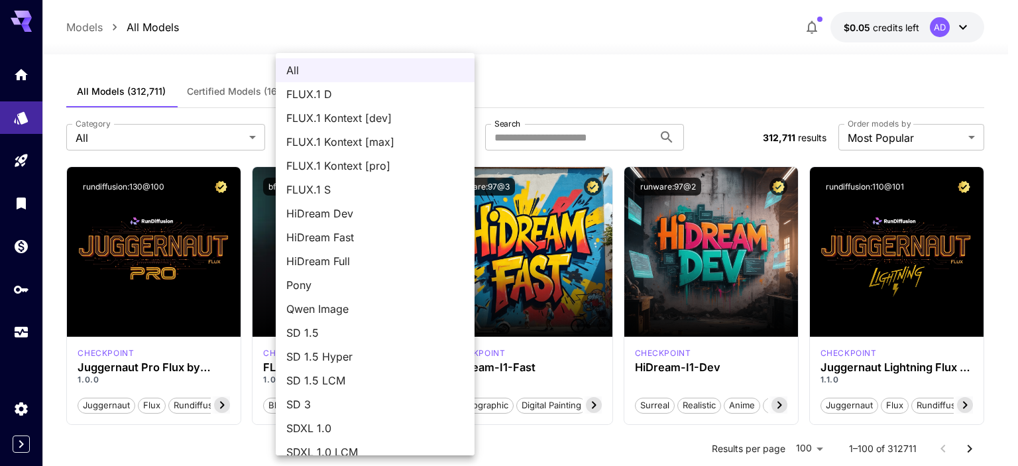
click at [501, 83] on div at bounding box center [509, 233] width 1018 height 466
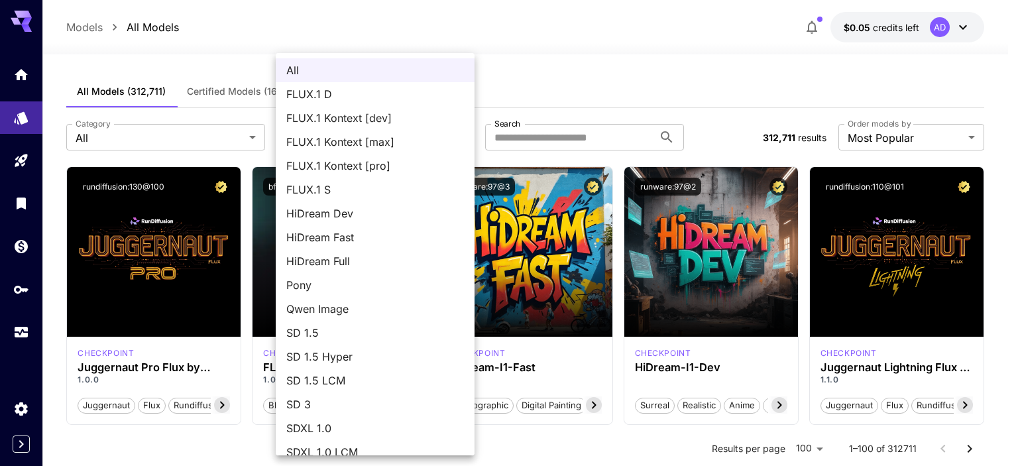
click at [393, 154] on li "FLUX.1 Kontext [pro]" at bounding box center [375, 166] width 199 height 24
type input "**********"
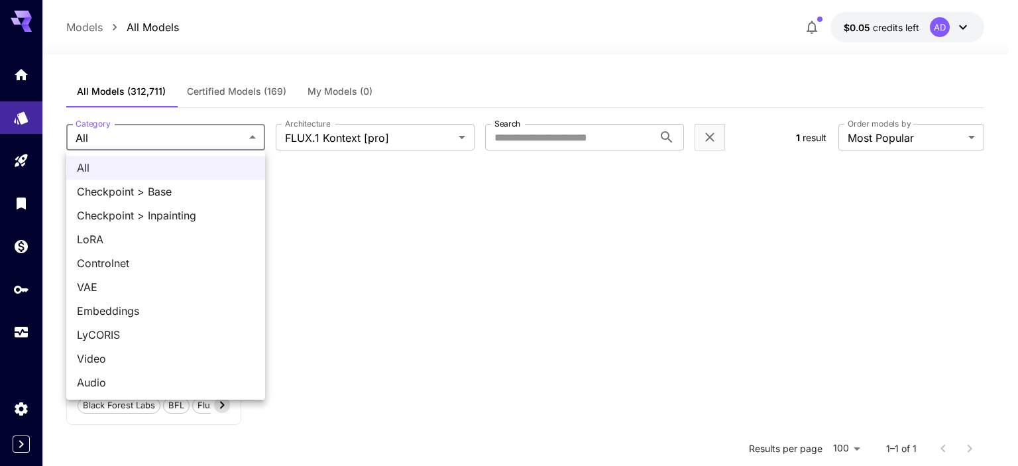
click at [245, 140] on body "**********" at bounding box center [509, 353] width 1018 height 707
click at [245, 140] on div at bounding box center [509, 233] width 1018 height 466
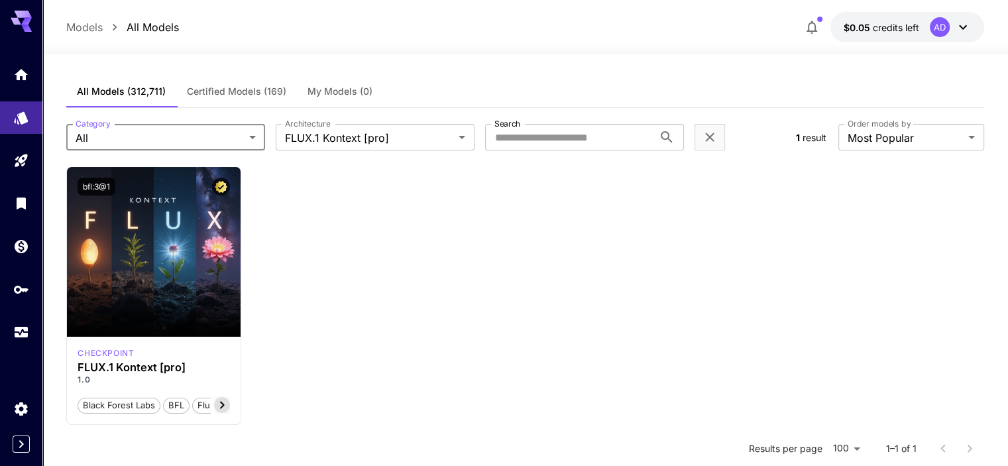
click at [319, 93] on span "My Models (0)" at bounding box center [340, 92] width 65 height 12
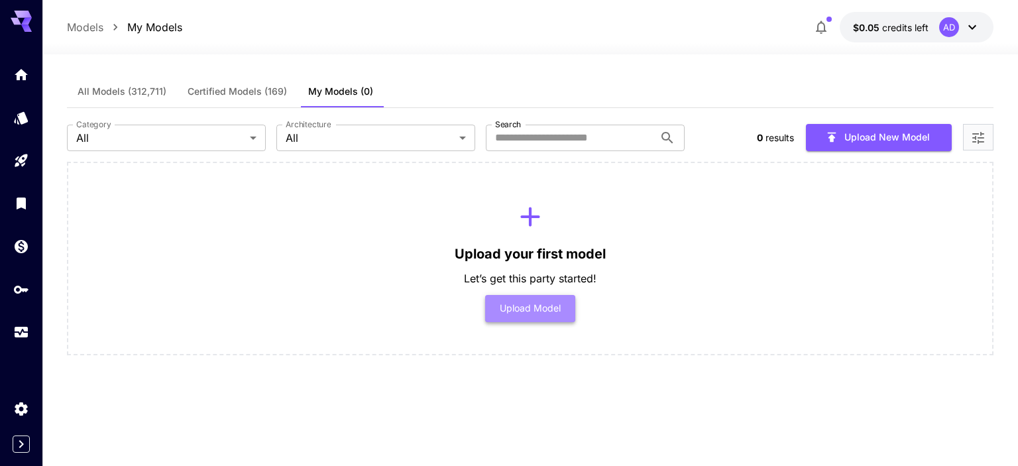
click at [525, 301] on button "Upload Model" at bounding box center [530, 308] width 91 height 27
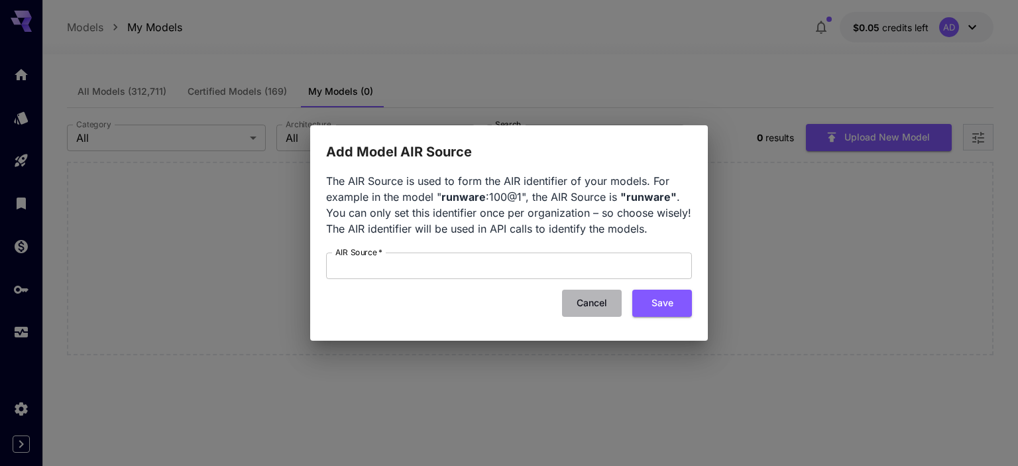
click at [598, 301] on button "Cancel" at bounding box center [592, 303] width 60 height 27
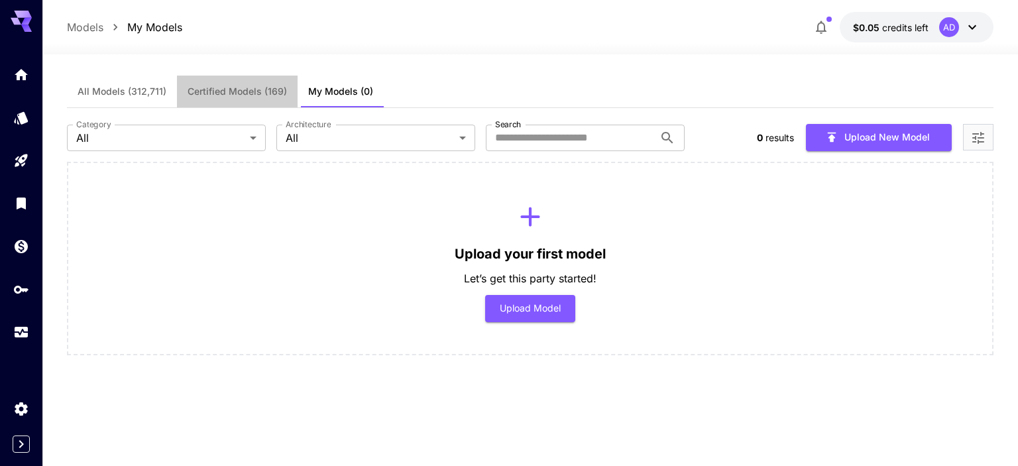
click at [220, 95] on span "Certified Models (169)" at bounding box center [237, 92] width 99 height 12
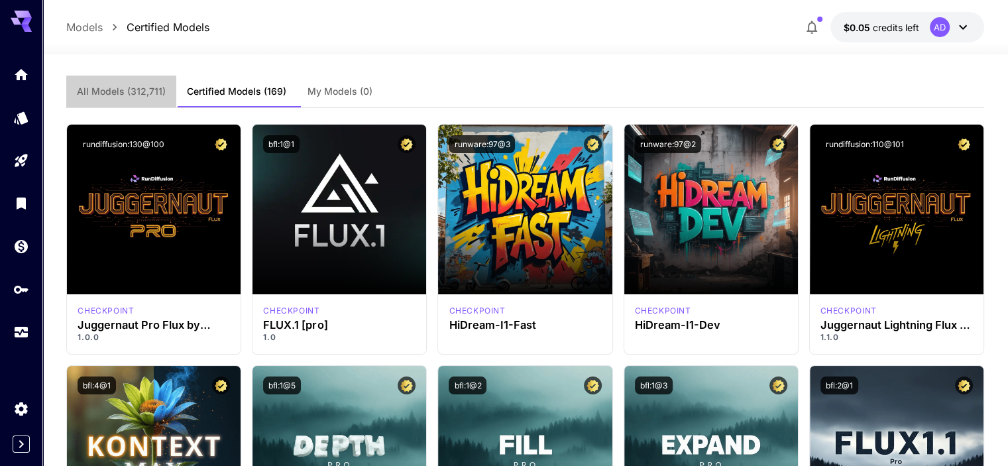
click at [146, 93] on span "All Models (312,711)" at bounding box center [121, 92] width 89 height 12
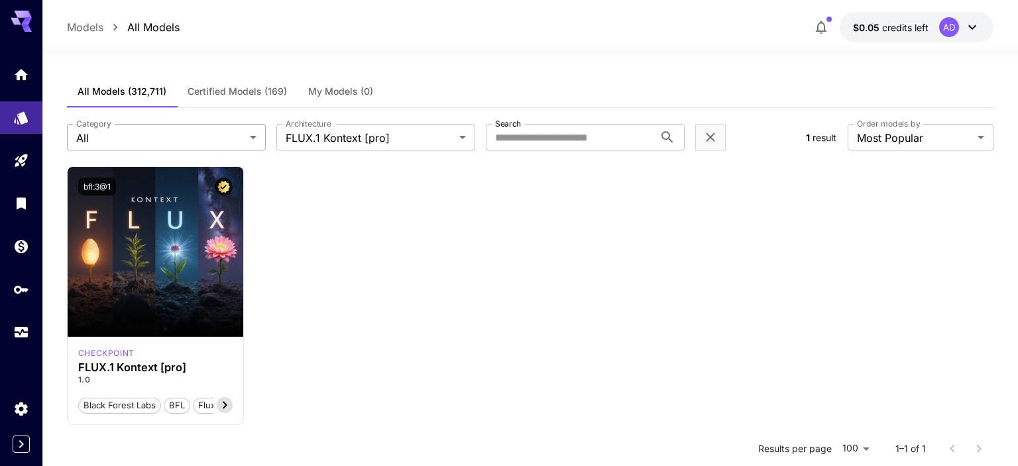
click at [239, 137] on body "**********" at bounding box center [509, 353] width 1018 height 707
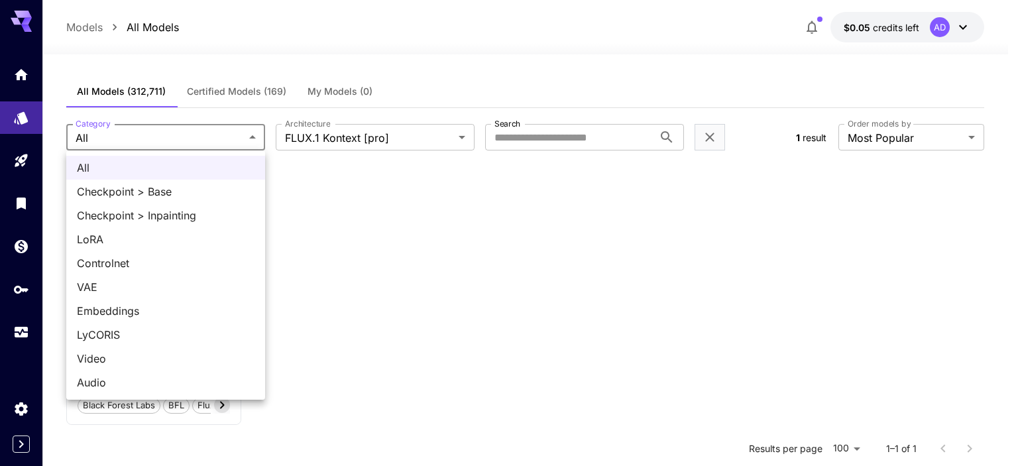
click at [162, 143] on div at bounding box center [509, 233] width 1018 height 466
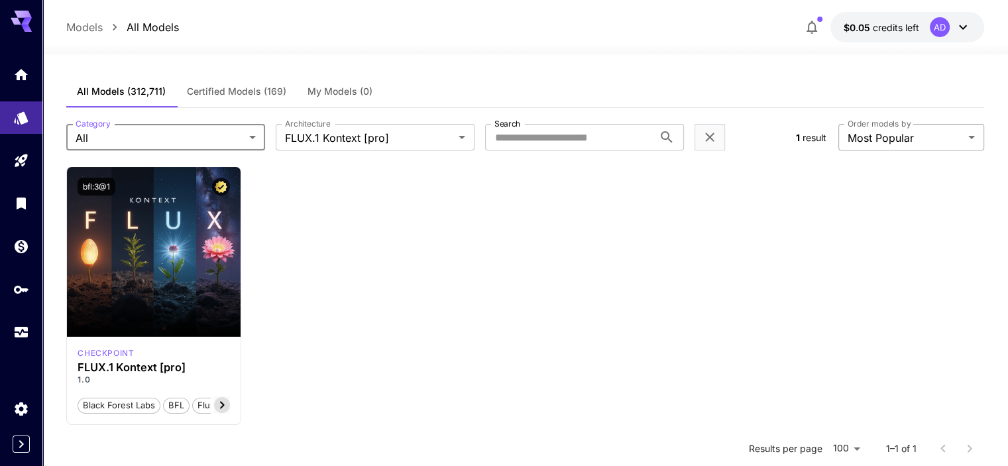
click at [893, 135] on body "**********" at bounding box center [504, 353] width 1008 height 707
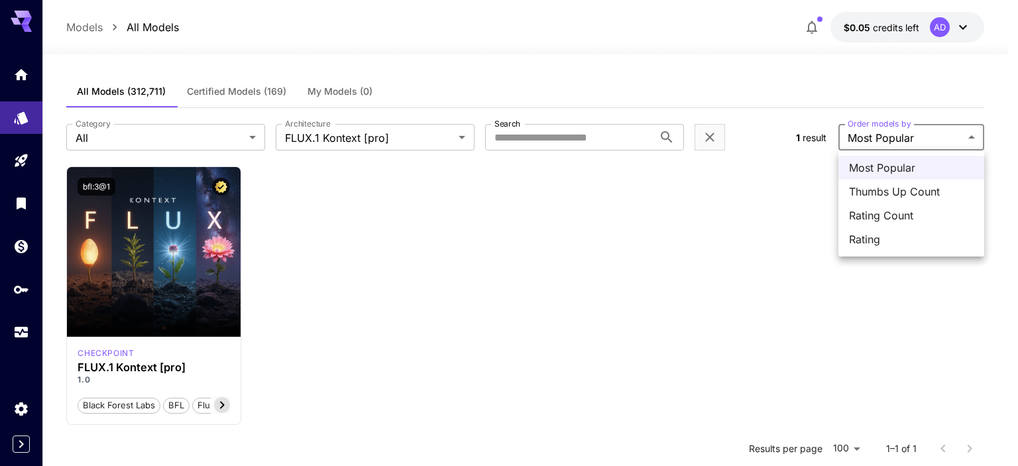
click at [893, 135] on div at bounding box center [509, 233] width 1018 height 466
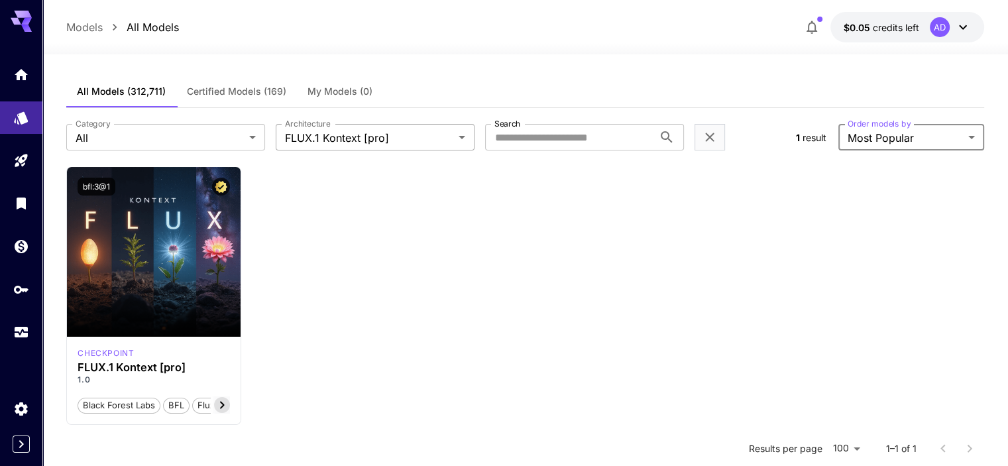
click at [395, 130] on body "**********" at bounding box center [504, 353] width 1008 height 707
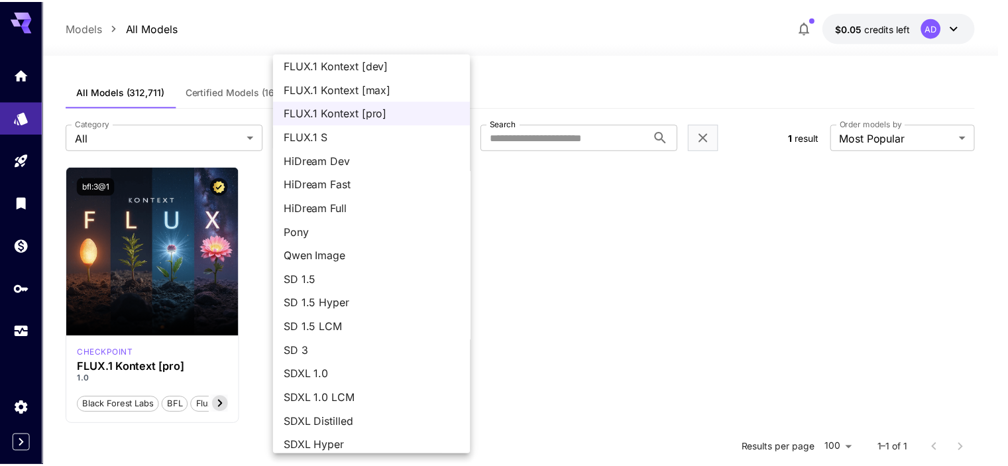
scroll to position [109, 0]
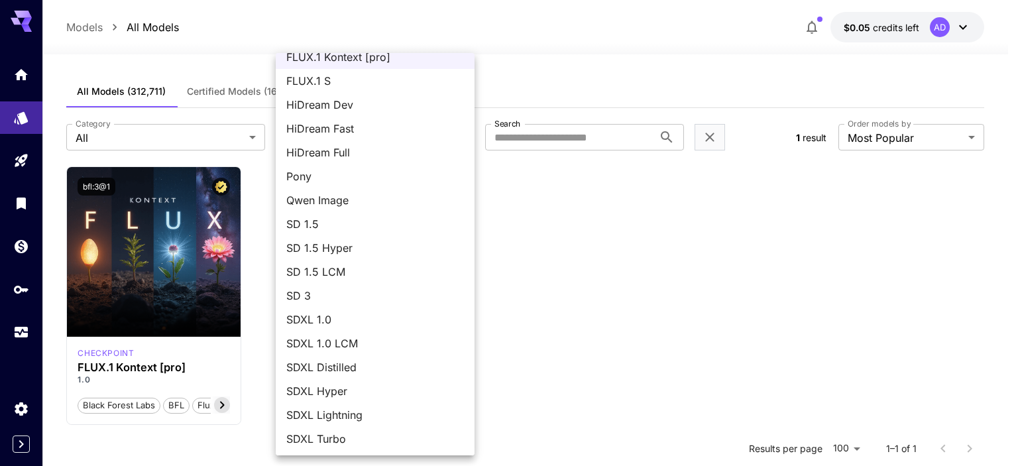
click at [371, 202] on span "Qwen Image" at bounding box center [375, 200] width 178 height 16
type input "**********"
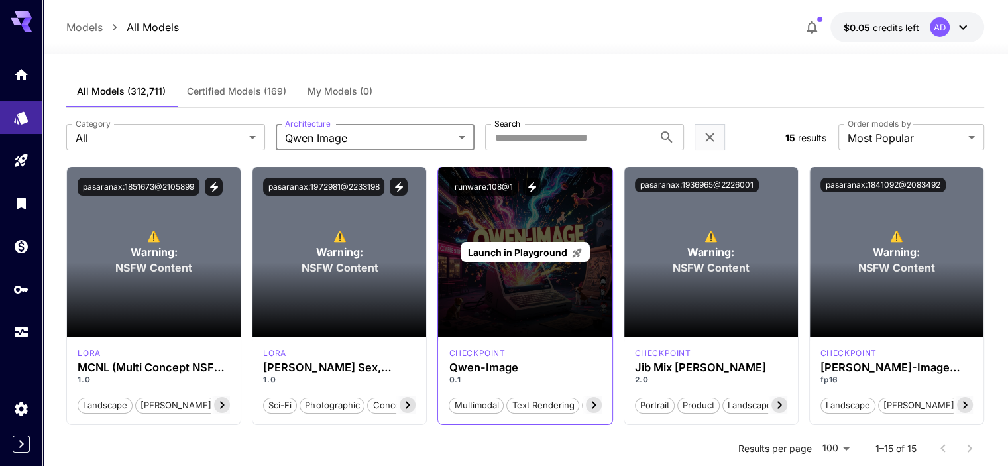
click at [525, 252] on span "Launch in Playground" at bounding box center [517, 252] width 99 height 11
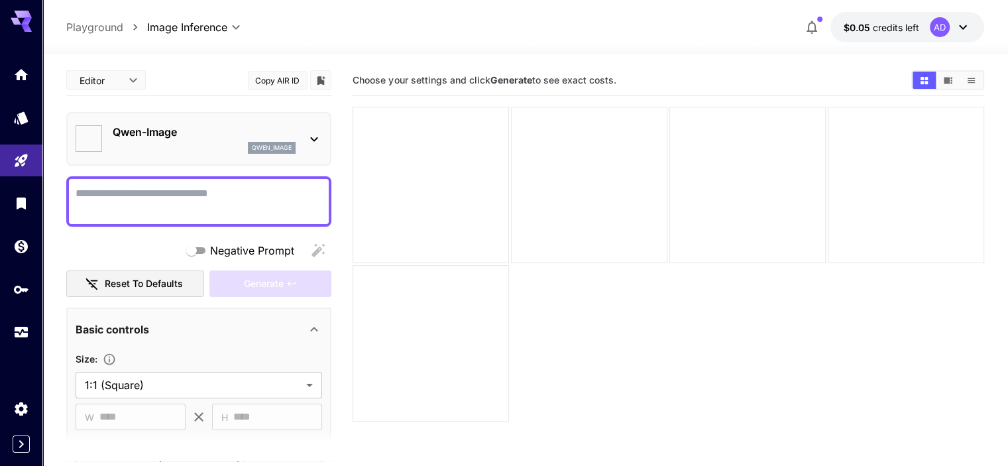
type input "**********"
click at [326, 141] on div "[PERSON_NAME]-Image qwen_image" at bounding box center [198, 139] width 265 height 54
click at [317, 137] on icon at bounding box center [314, 139] width 7 height 5
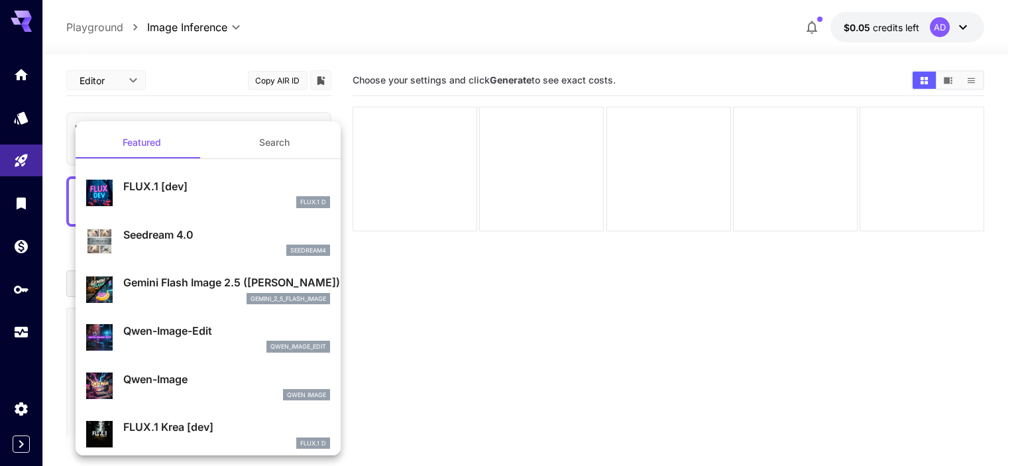
click at [209, 287] on p "Gemini Flash Image 2.5 ([PERSON_NAME])" at bounding box center [226, 282] width 207 height 16
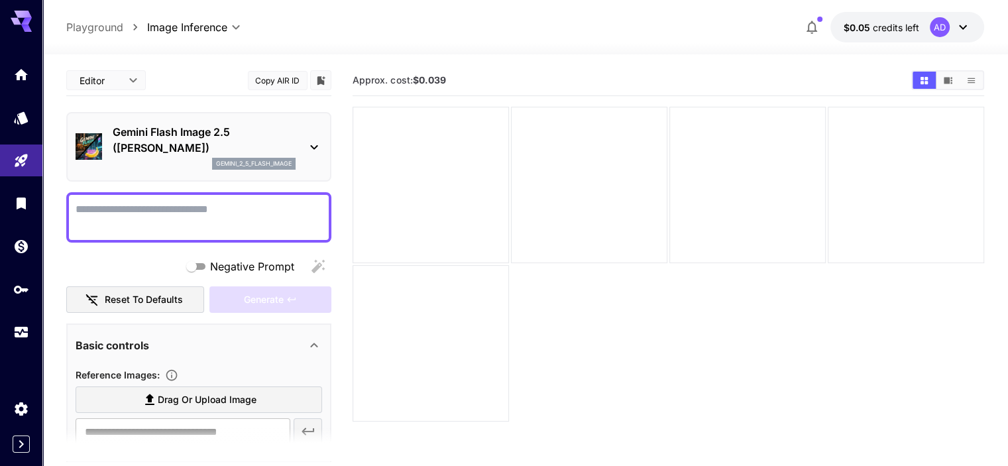
click at [297, 84] on button "Copy AIR ID" at bounding box center [278, 80] width 60 height 19
click at [267, 80] on button "Copy AIR ID" at bounding box center [278, 80] width 60 height 19
click at [431, 320] on section "Approx. cost: $0.039" at bounding box center [668, 298] width 631 height 466
click at [21, 282] on icon "API Keys" at bounding box center [23, 285] width 16 height 16
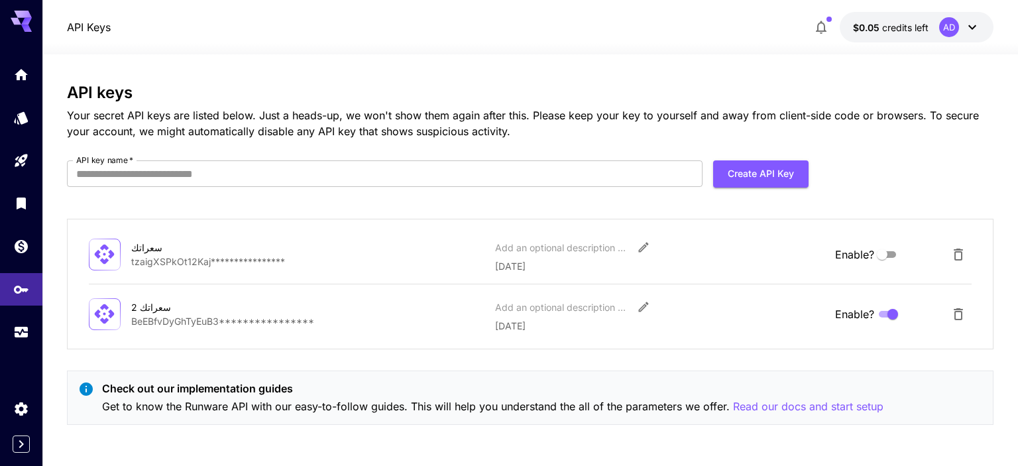
drag, startPoint x: 21, startPoint y: 282, endPoint x: 437, endPoint y: 137, distance: 440.6
click at [437, 137] on p "Your secret API keys are listed below. Just a heads-up, we won't show them agai…" at bounding box center [530, 123] width 927 height 32
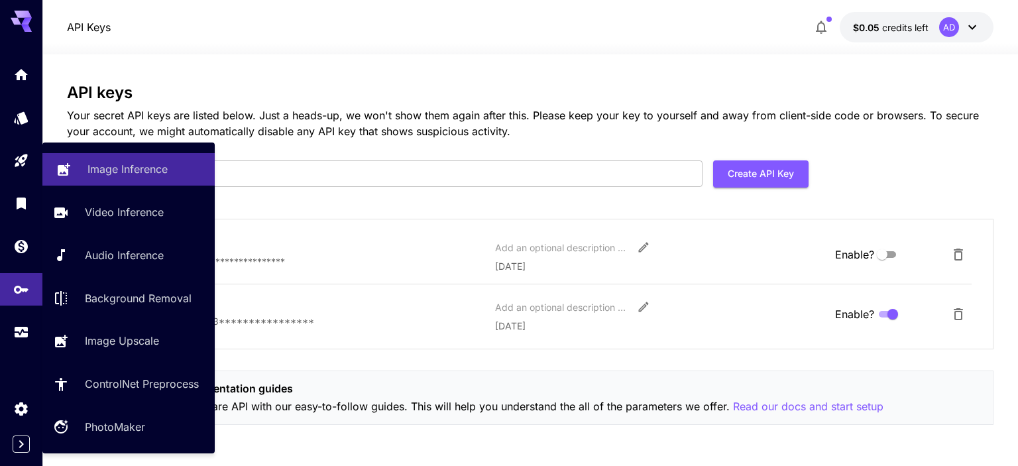
click at [71, 166] on link "Image Inference" at bounding box center [128, 169] width 172 height 32
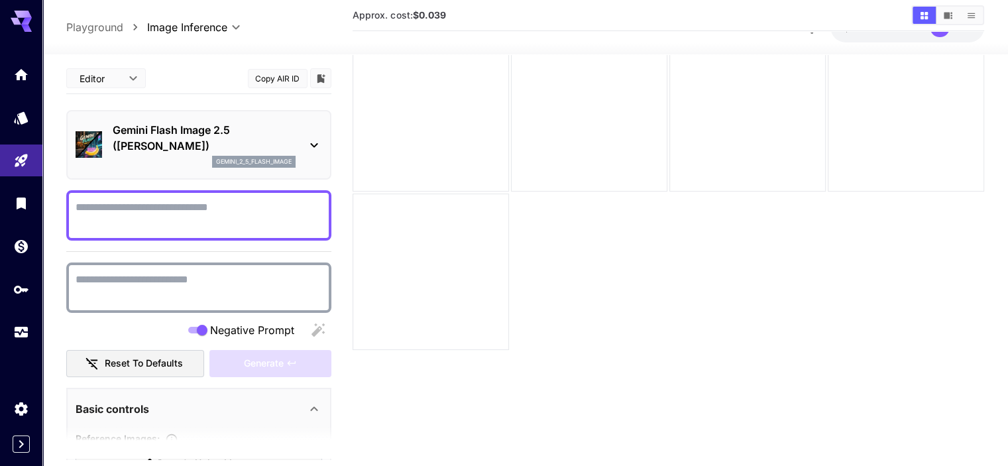
scroll to position [105, 0]
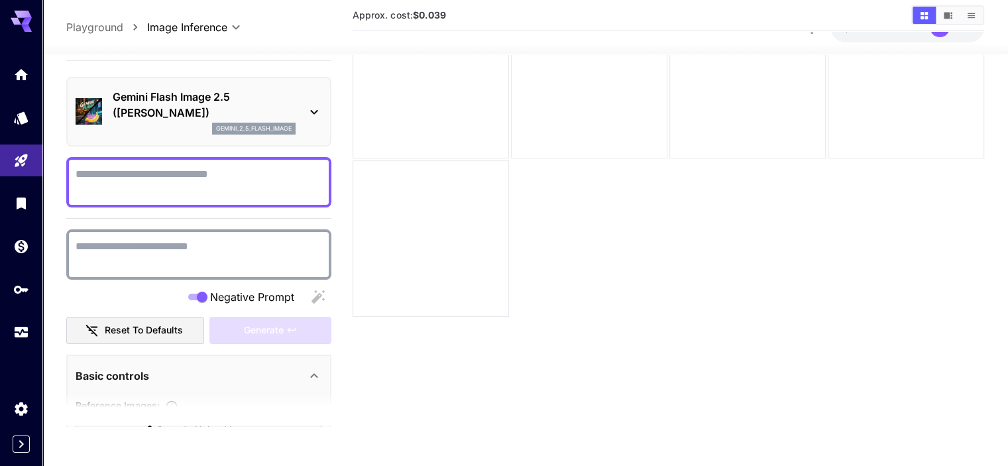
click at [309, 375] on icon at bounding box center [314, 376] width 16 height 16
click at [314, 378] on icon at bounding box center [314, 376] width 16 height 16
click at [172, 402] on section at bounding box center [198, 409] width 265 height 33
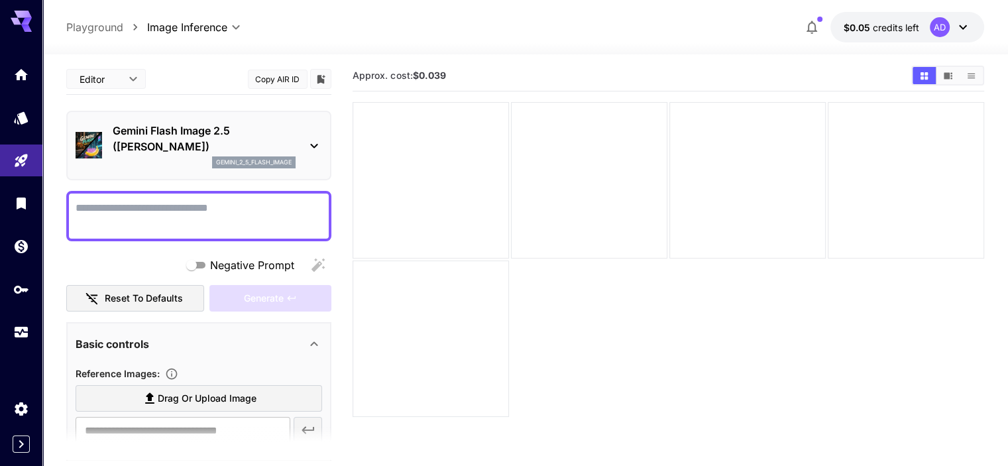
scroll to position [0, 0]
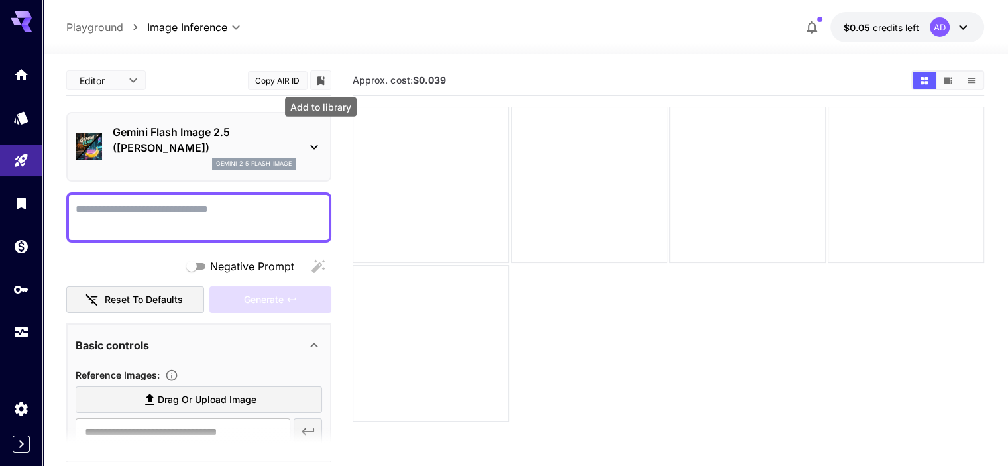
click at [321, 87] on button "Add to library" at bounding box center [321, 80] width 12 height 16
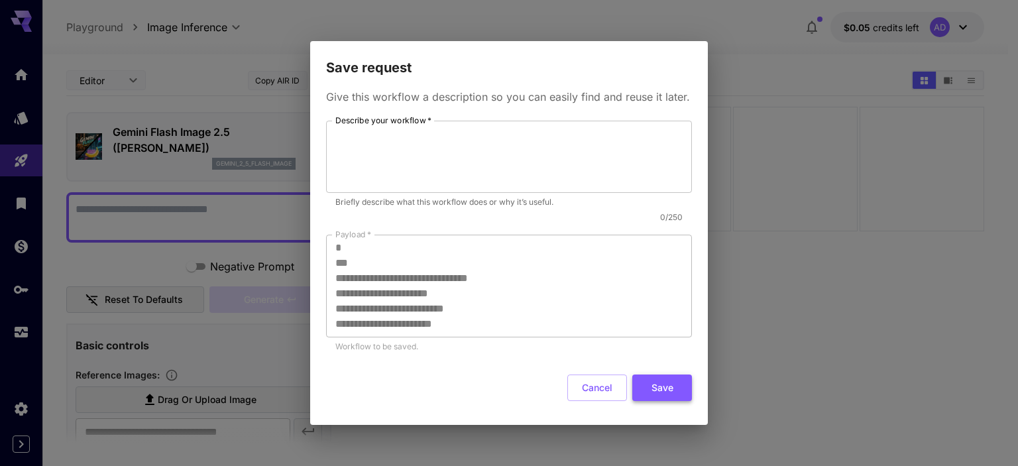
click at [661, 398] on button "Save" at bounding box center [662, 388] width 60 height 27
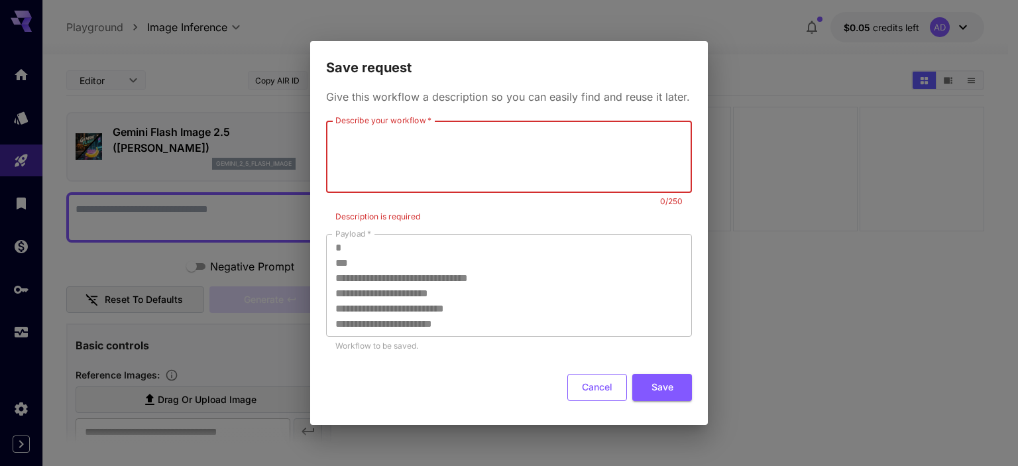
click at [610, 400] on button "Cancel" at bounding box center [597, 387] width 60 height 27
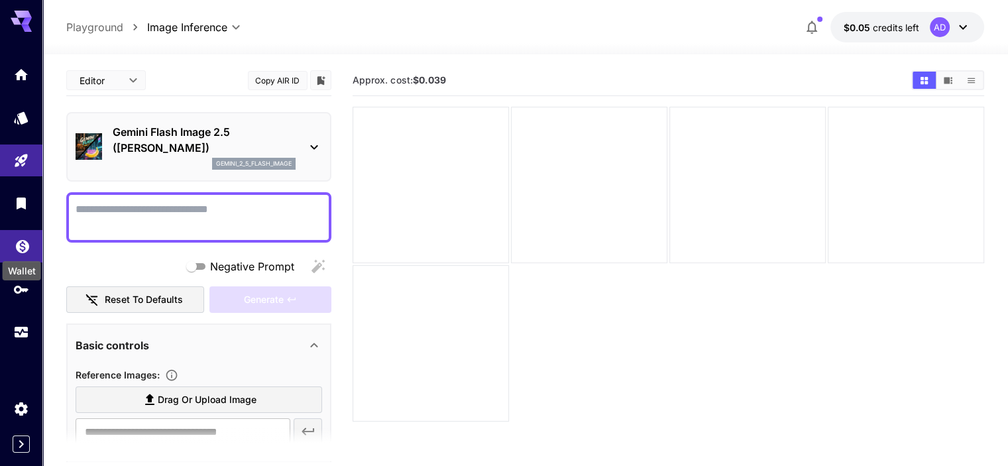
click at [21, 249] on icon "Wallet" at bounding box center [22, 242] width 13 height 13
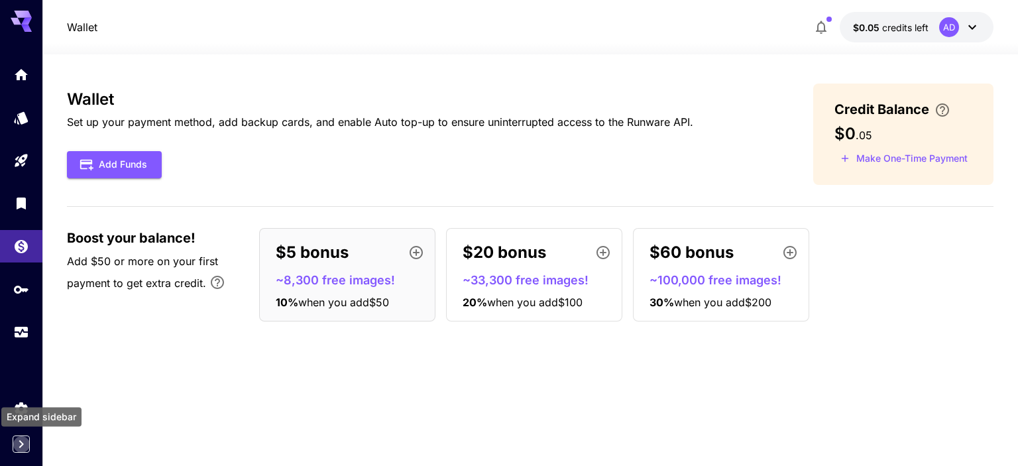
click at [24, 442] on icon "Expand sidebar" at bounding box center [21, 444] width 16 height 16
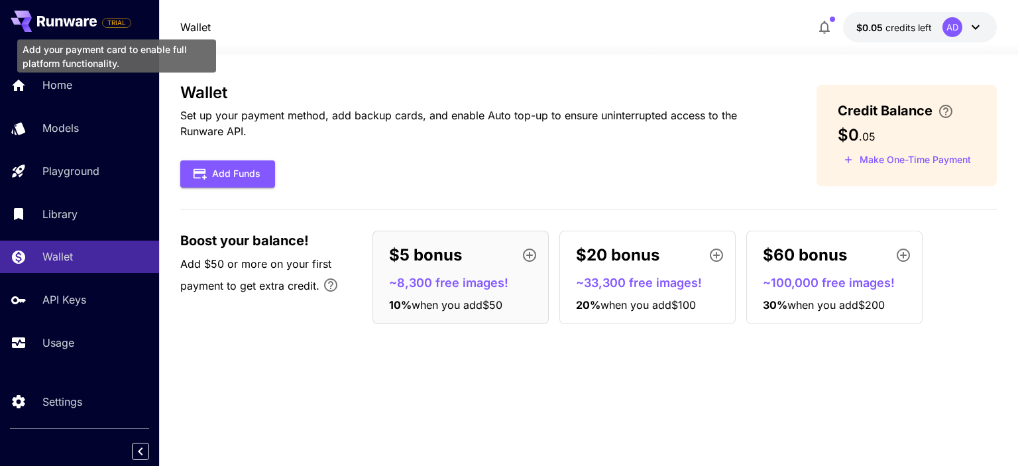
click at [121, 19] on span "TRIAL" at bounding box center [117, 23] width 28 height 10
click at [105, 23] on span "TRIAL" at bounding box center [117, 23] width 28 height 10
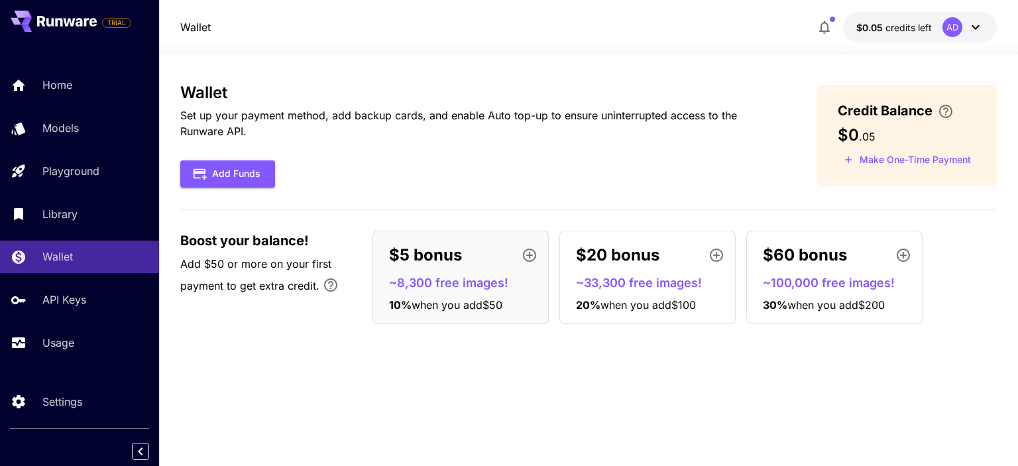
click at [64, 23] on icon at bounding box center [67, 21] width 60 height 11
click at [50, 85] on p "Home" at bounding box center [60, 85] width 30 height 16
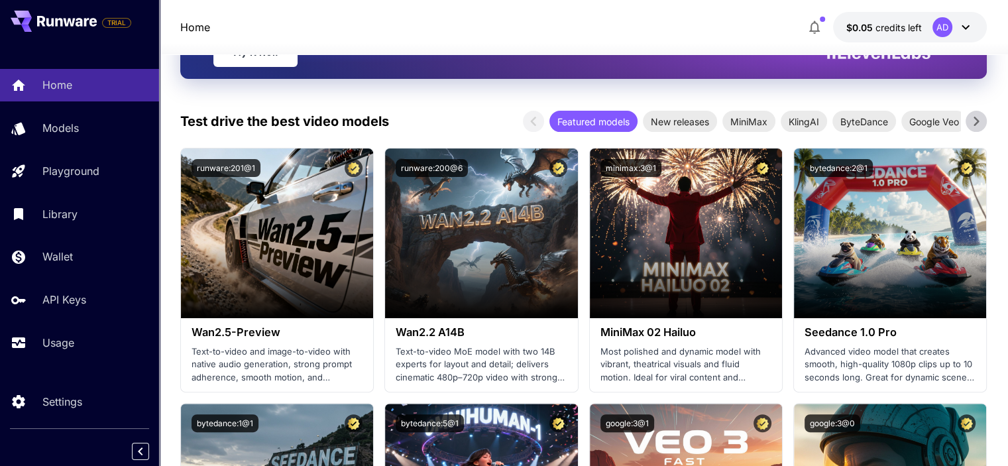
scroll to position [215, 0]
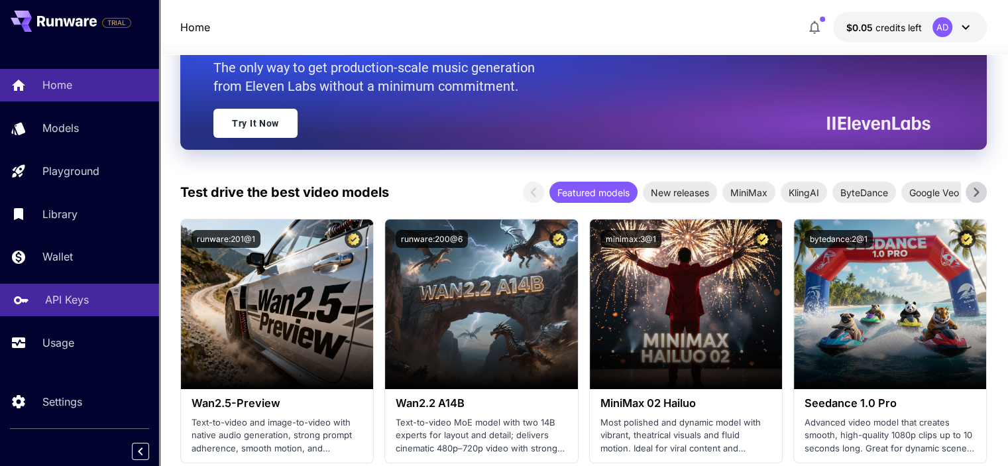
click at [87, 312] on link "API Keys" at bounding box center [79, 300] width 159 height 32
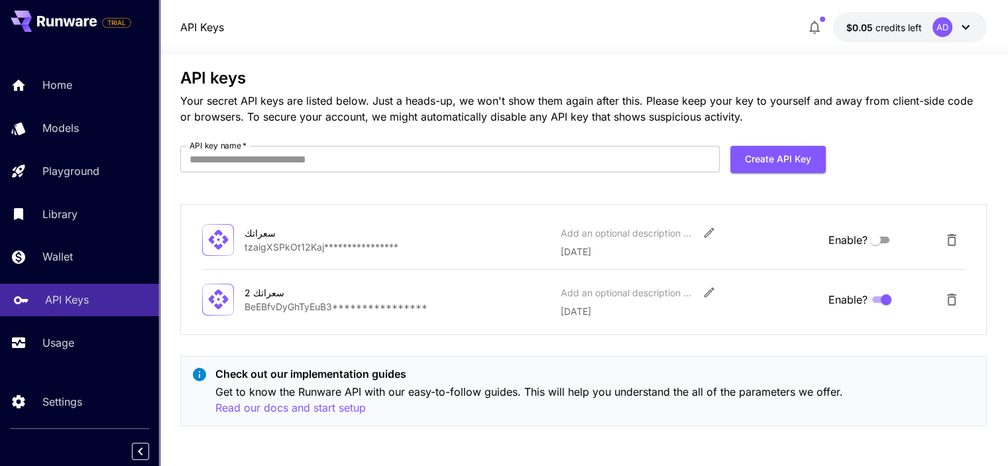
scroll to position [13, 0]
click at [724, 310] on p "[DATE]" at bounding box center [689, 313] width 258 height 14
click at [719, 318] on p "[DATE]" at bounding box center [689, 313] width 258 height 14
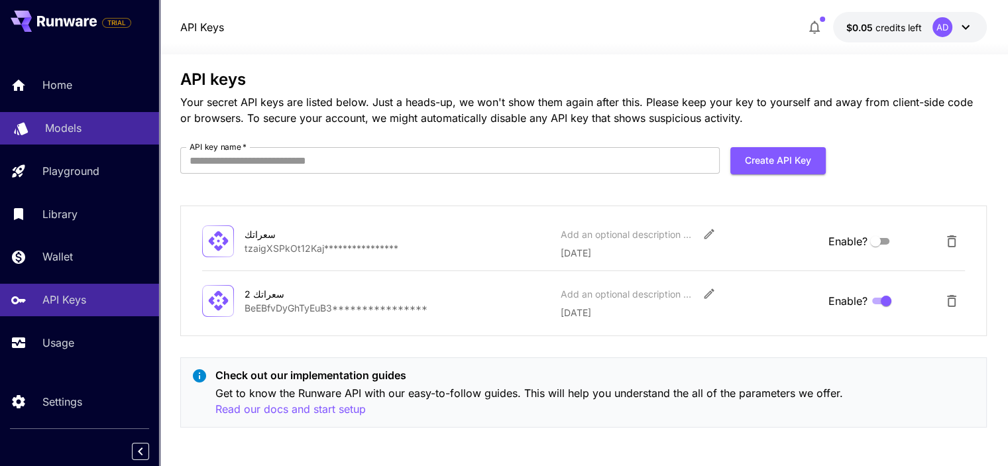
click at [44, 129] on link "Models" at bounding box center [79, 128] width 159 height 32
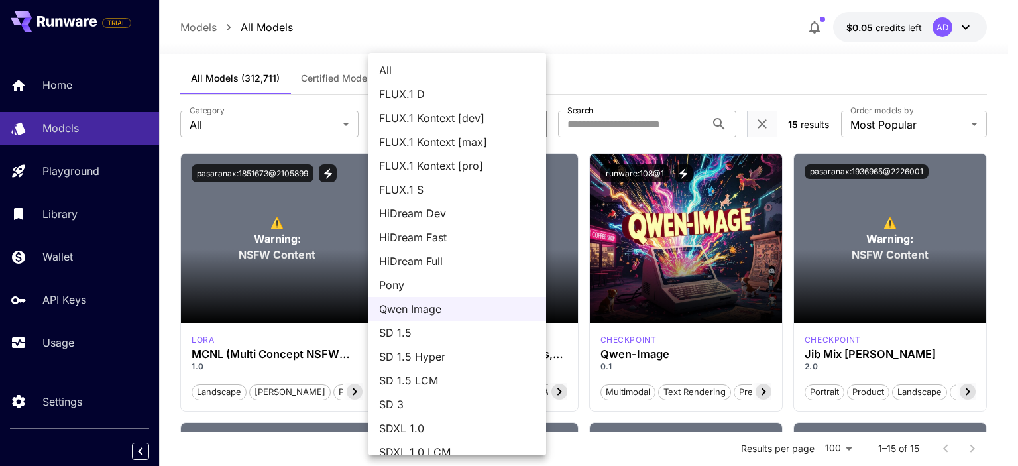
click at [411, 95] on span "FLUX.1 D" at bounding box center [457, 94] width 156 height 16
type input "******"
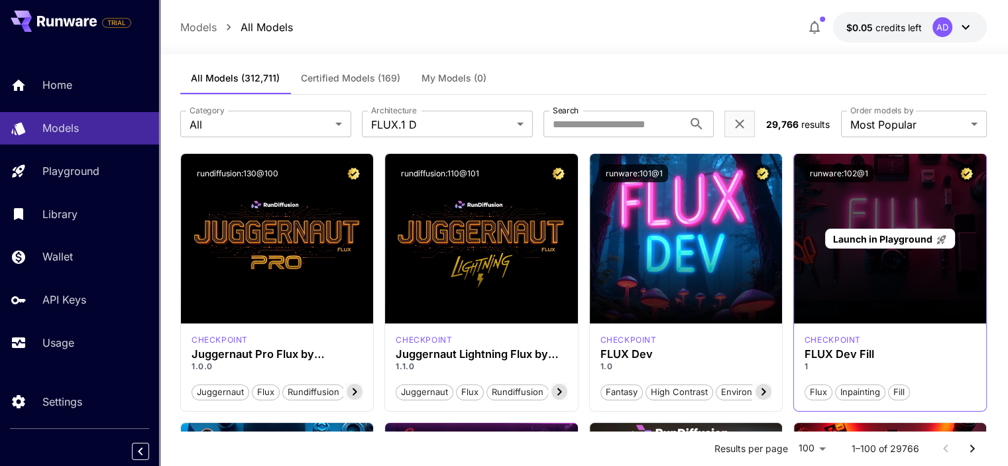
click at [931, 206] on div "Launch in Playground" at bounding box center [890, 239] width 192 height 170
click at [885, 284] on div "Launch in Playground" at bounding box center [890, 239] width 192 height 170
click at [870, 235] on span "Launch in Playground" at bounding box center [882, 238] width 99 height 11
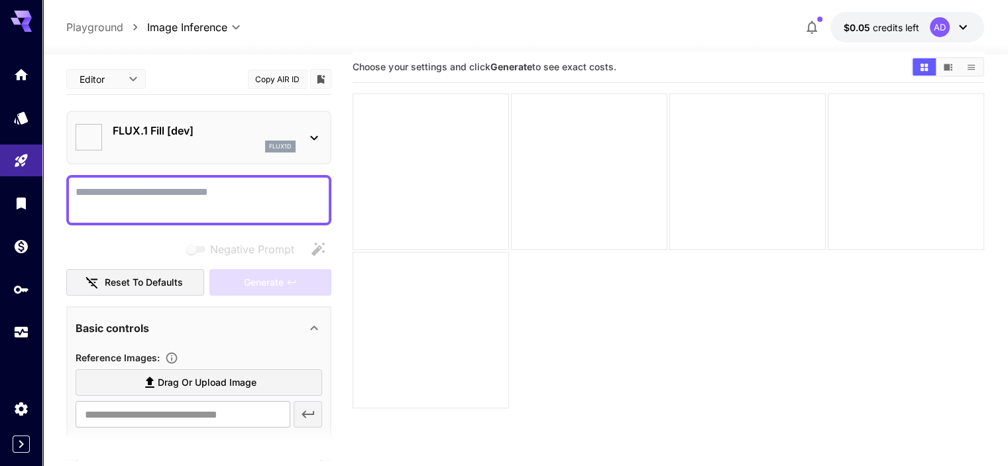
type input "*******"
click at [297, 84] on button "Copy AIR ID" at bounding box center [278, 79] width 60 height 19
